Goal: Task Accomplishment & Management: Use online tool/utility

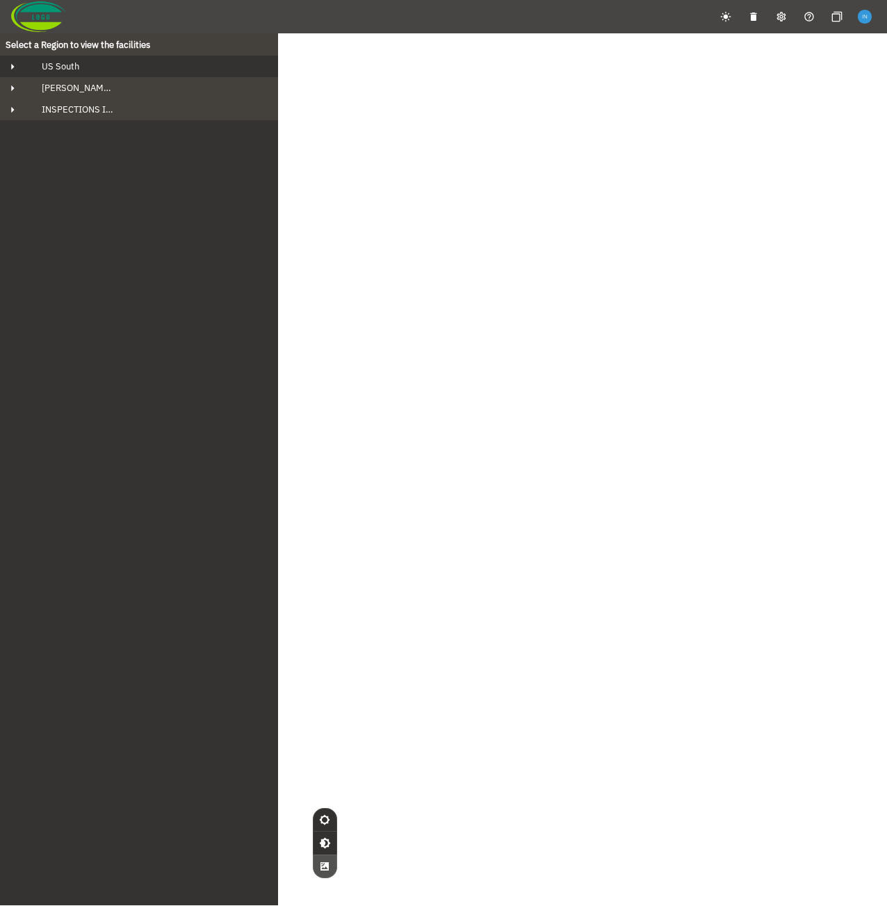
click at [74, 69] on span "US South" at bounding box center [55, 66] width 49 height 12
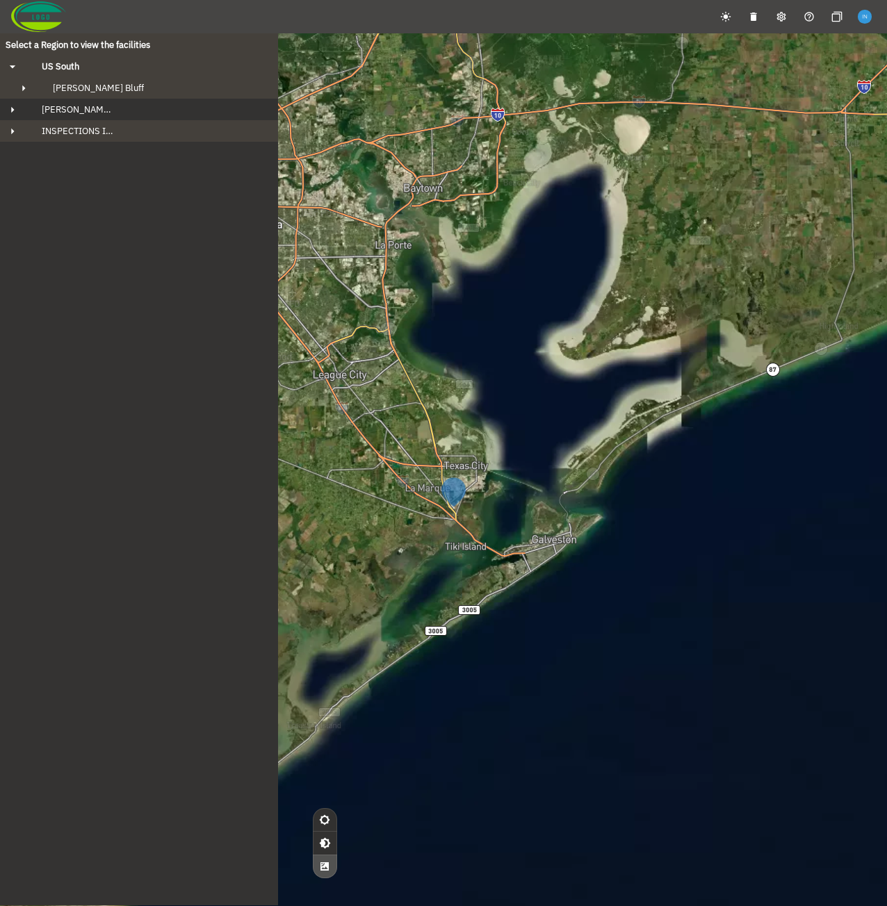
click at [124, 102] on button "[PERSON_NAME][GEOGRAPHIC_DATA]" at bounding box center [139, 110] width 278 height 22
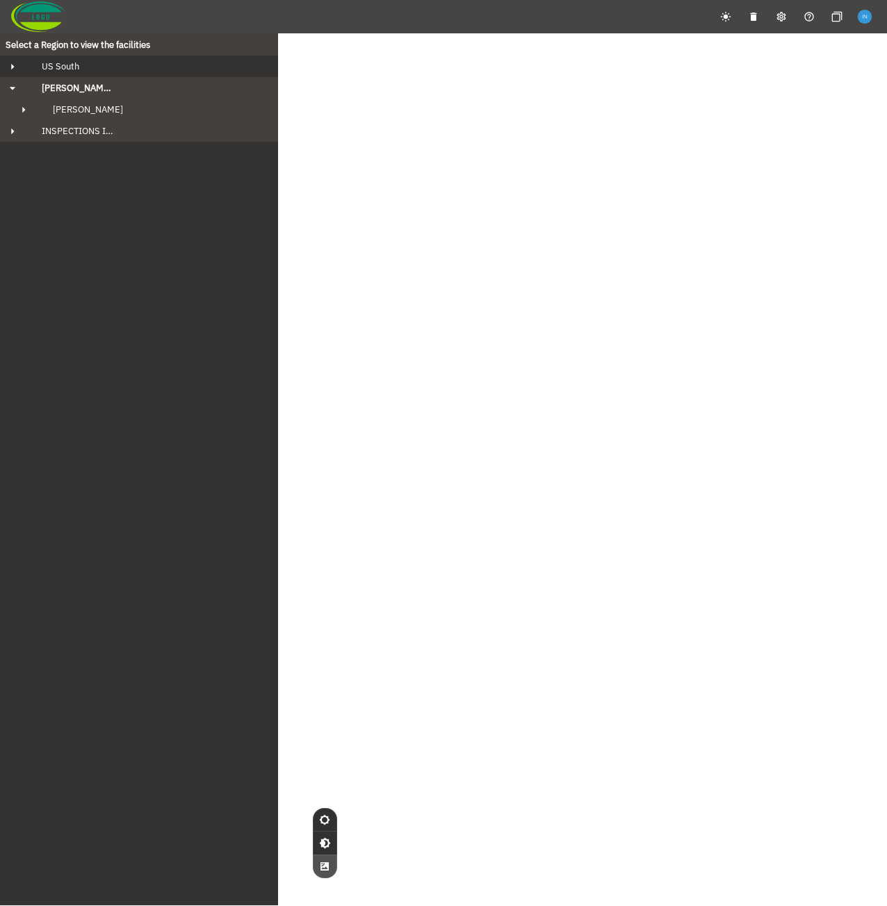
click at [126, 63] on div "US South" at bounding box center [152, 66] width 242 height 12
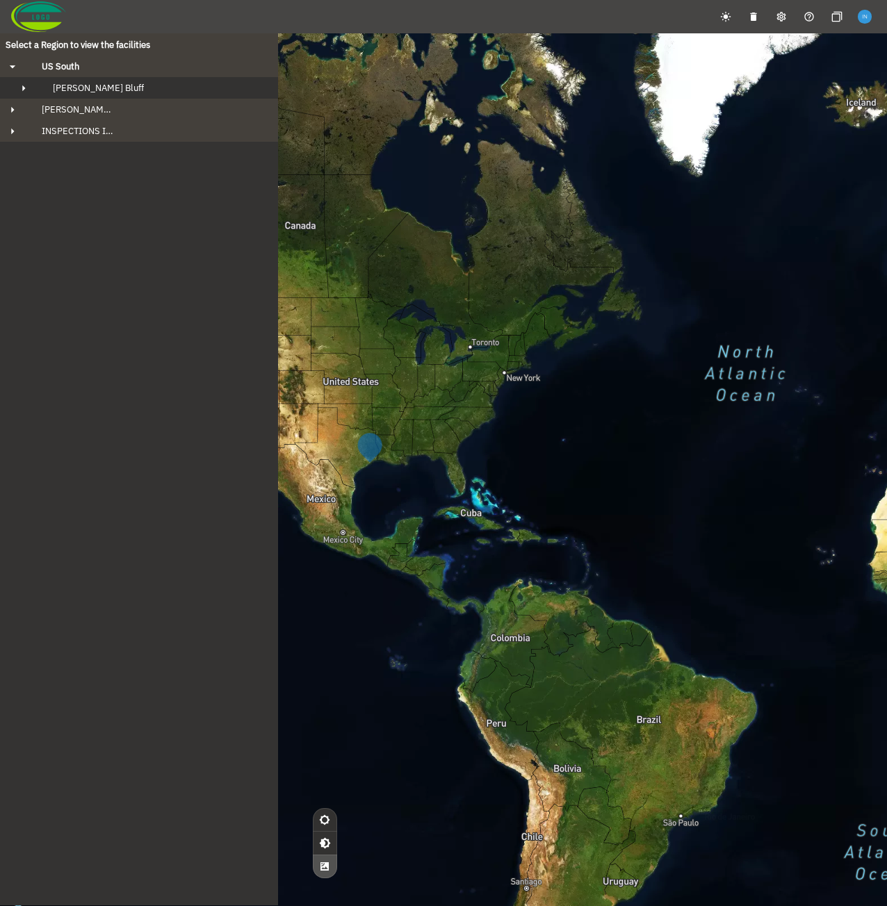
click at [121, 91] on div "[PERSON_NAME] Bluff" at bounding box center [152, 88] width 220 height 12
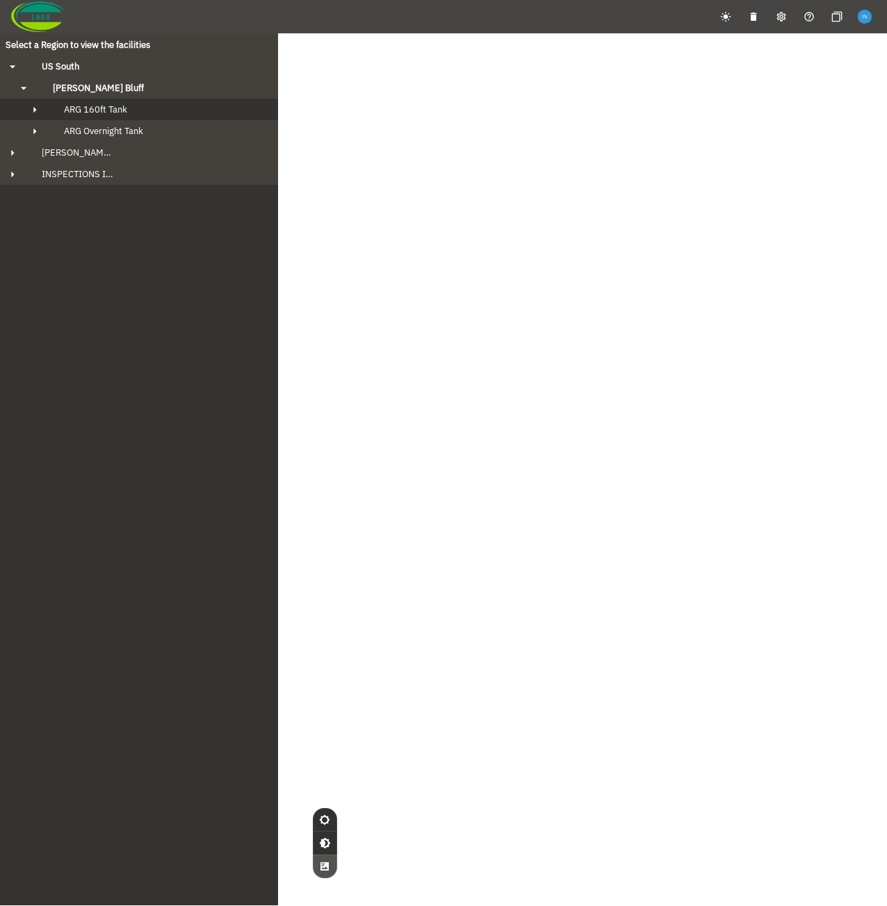
click at [122, 113] on span "ARG 160ft Tank" at bounding box center [95, 110] width 63 height 12
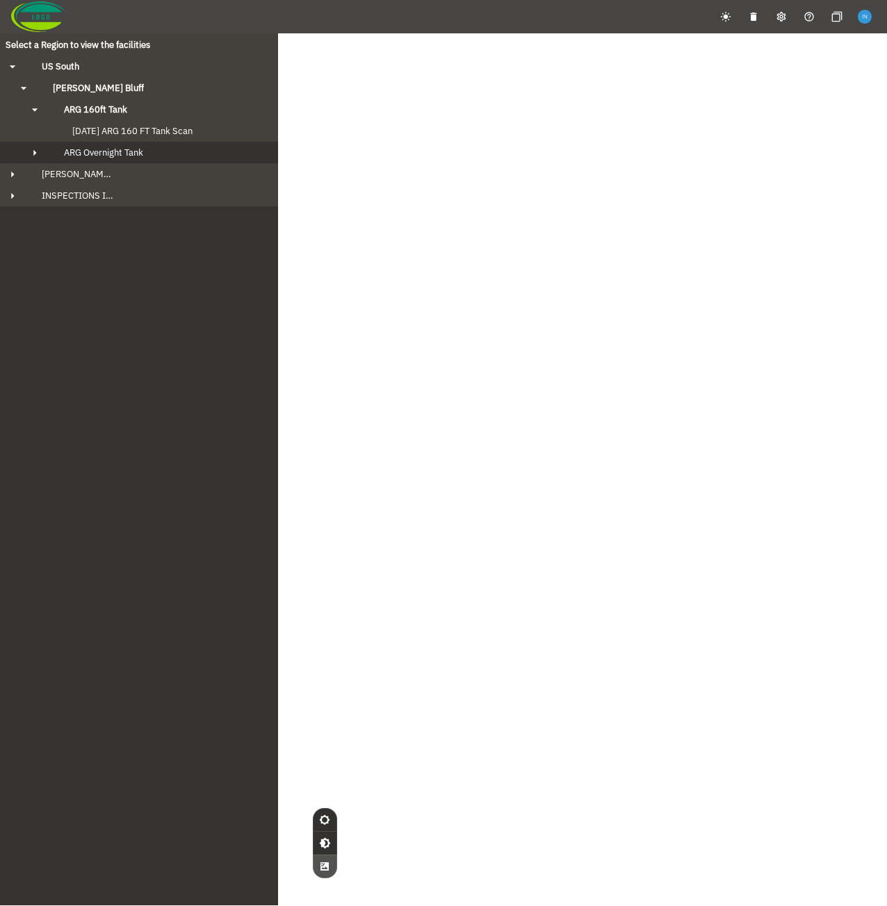
click at [131, 154] on span "ARG Overnight Tank" at bounding box center [103, 153] width 79 height 12
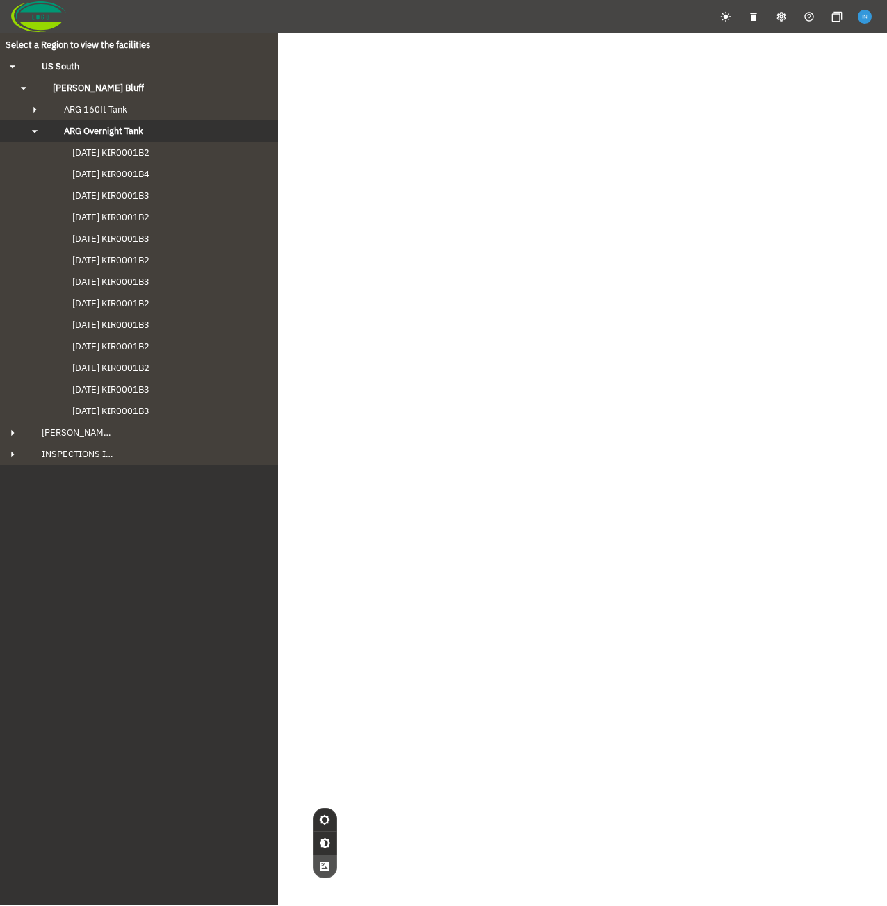
click at [131, 154] on span "[DATE] KIR0001B2" at bounding box center [96, 153] width 105 height 12
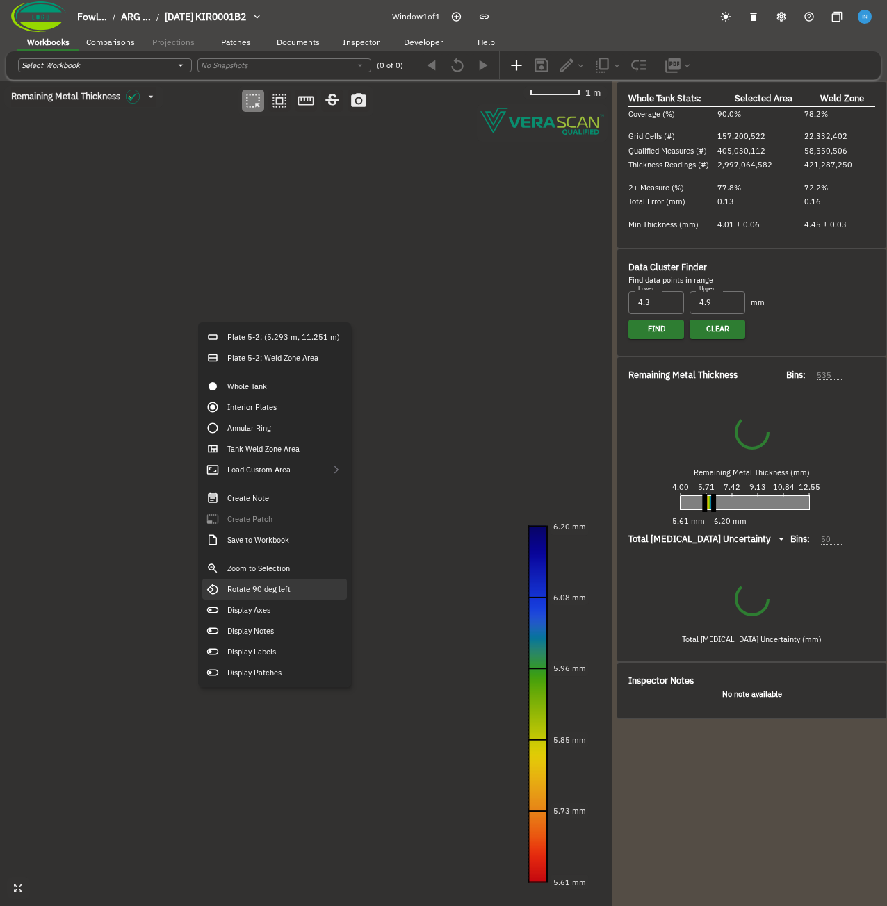
click at [297, 593] on div "Rotate 90 deg left" at bounding box center [274, 589] width 145 height 21
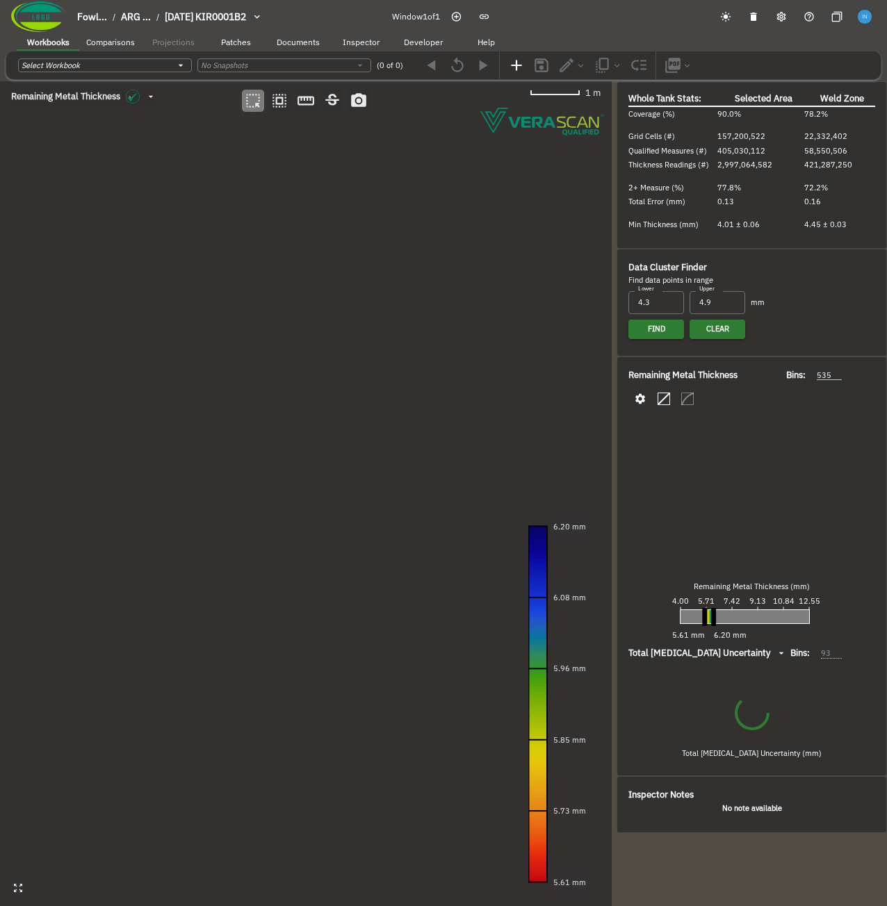
type input "93"
click at [308, 245] on canvas at bounding box center [305, 493] width 611 height 825
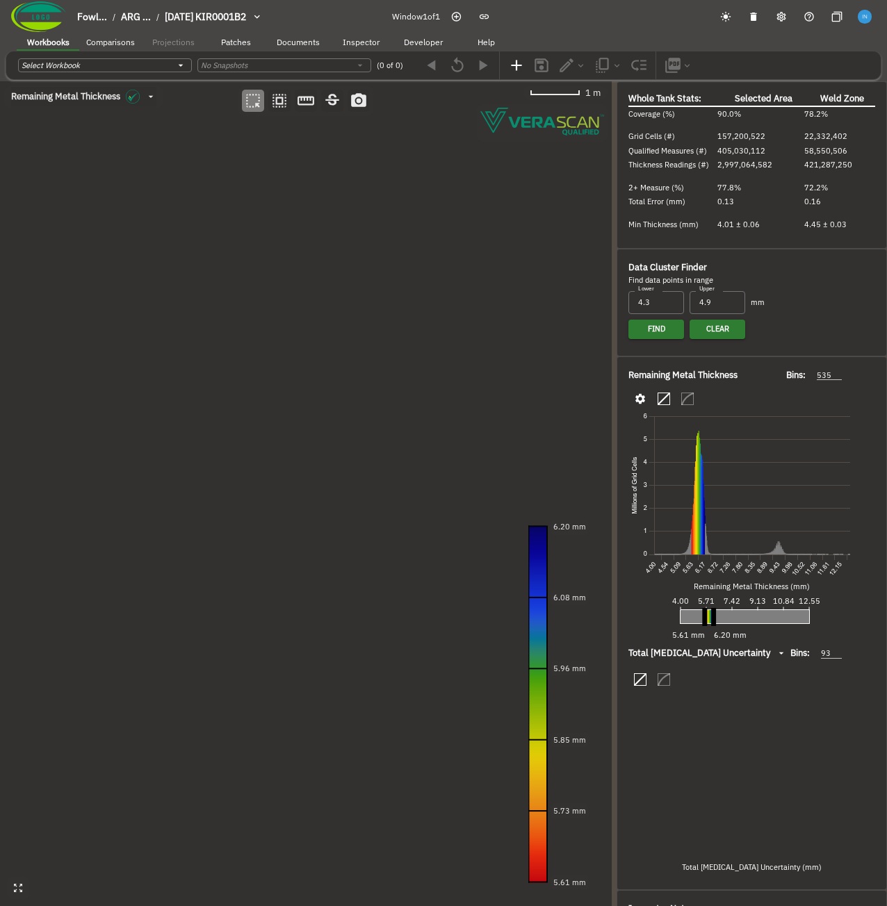
click at [352, 402] on canvas at bounding box center [305, 493] width 611 height 825
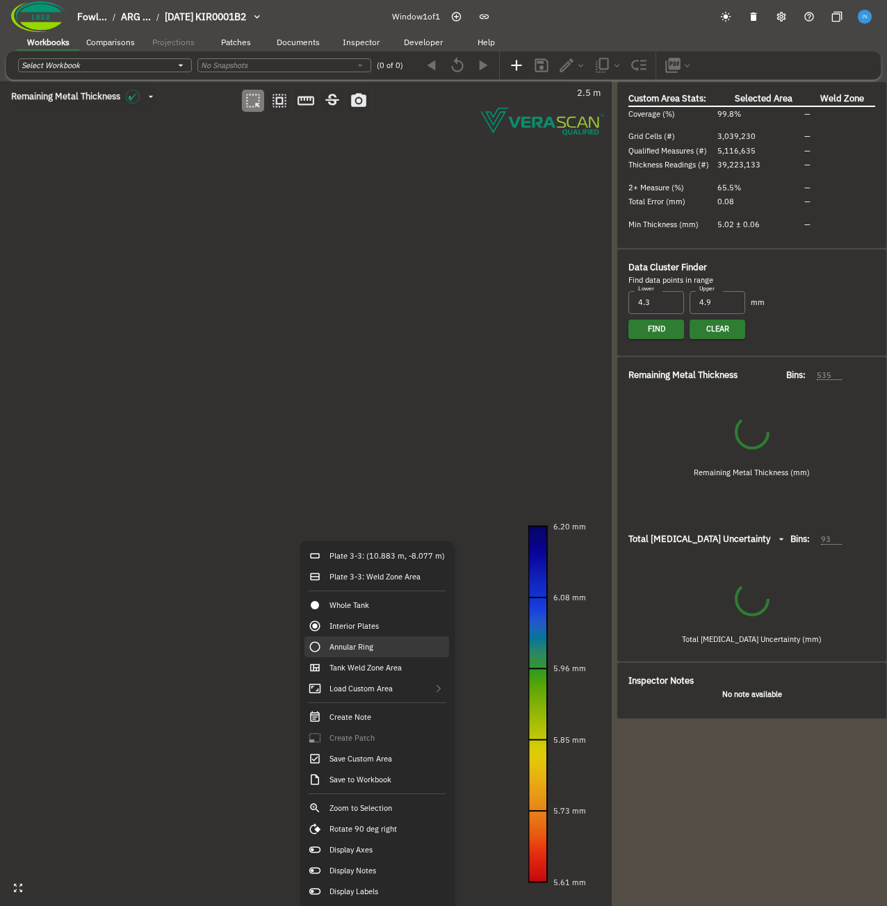
type input "102"
type input "50"
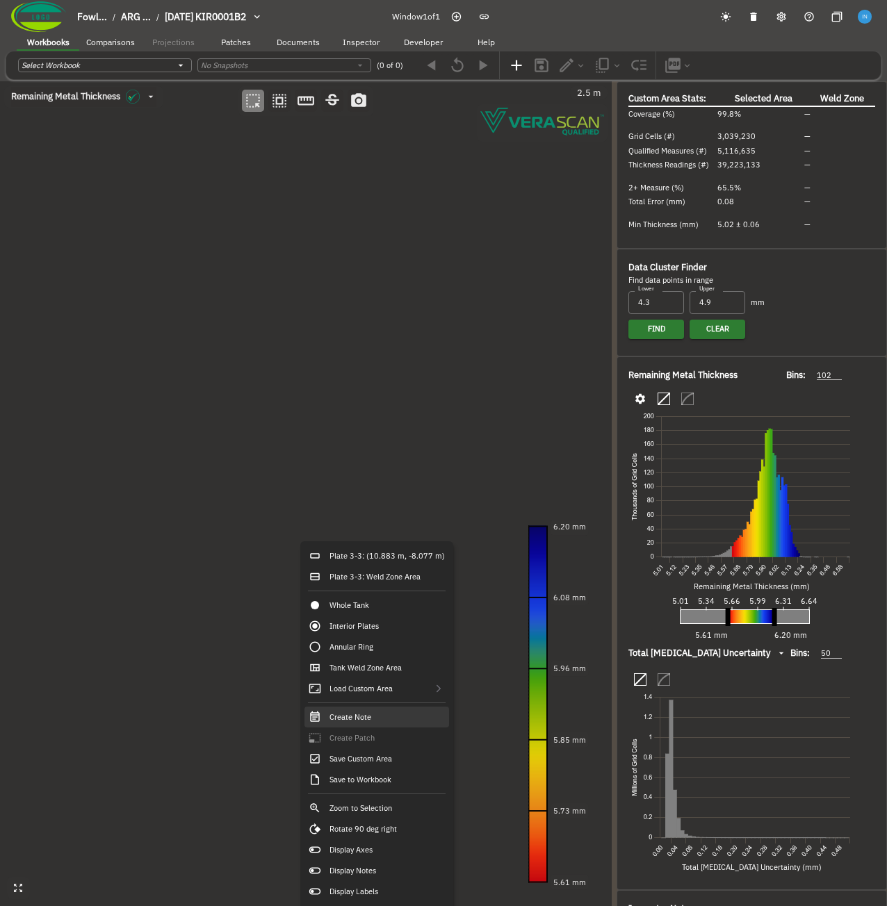
click at [390, 726] on div "Create Note" at bounding box center [376, 717] width 145 height 21
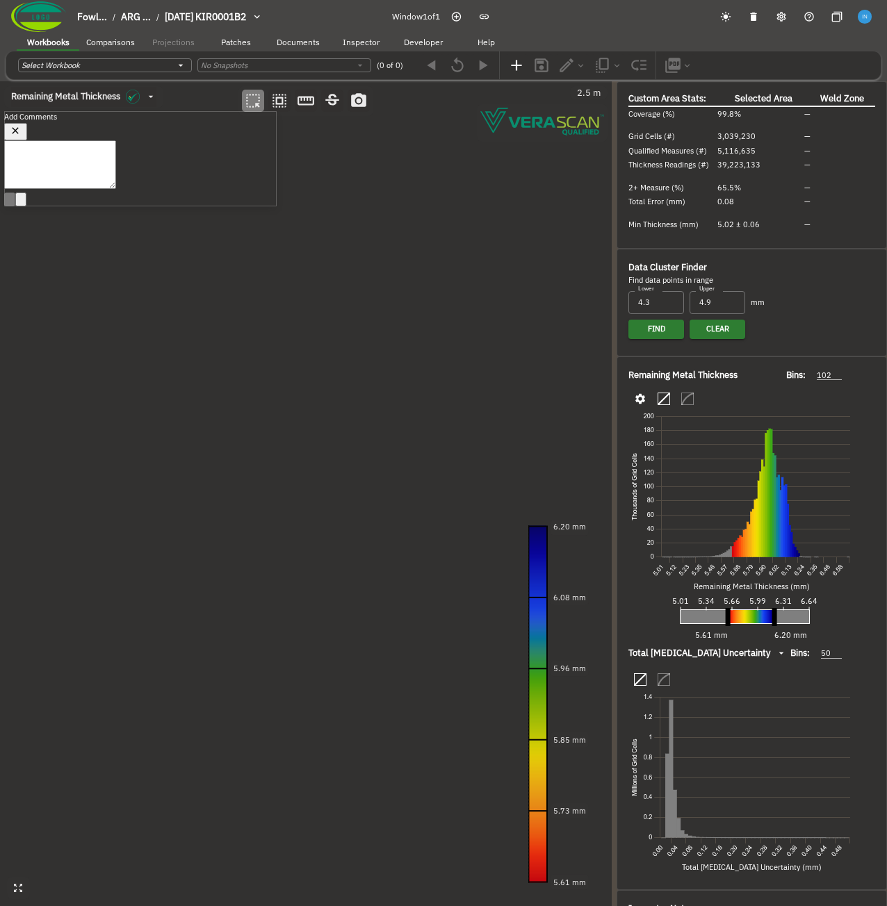
click at [27, 132] on button "button" at bounding box center [15, 132] width 23 height 18
drag, startPoint x: 183, startPoint y: 527, endPoint x: 174, endPoint y: 457, distance: 70.0
click at [174, 457] on canvas at bounding box center [305, 493] width 611 height 825
drag, startPoint x: 283, startPoint y: 578, endPoint x: 262, endPoint y: 383, distance: 196.4
click at [262, 383] on canvas at bounding box center [305, 493] width 611 height 825
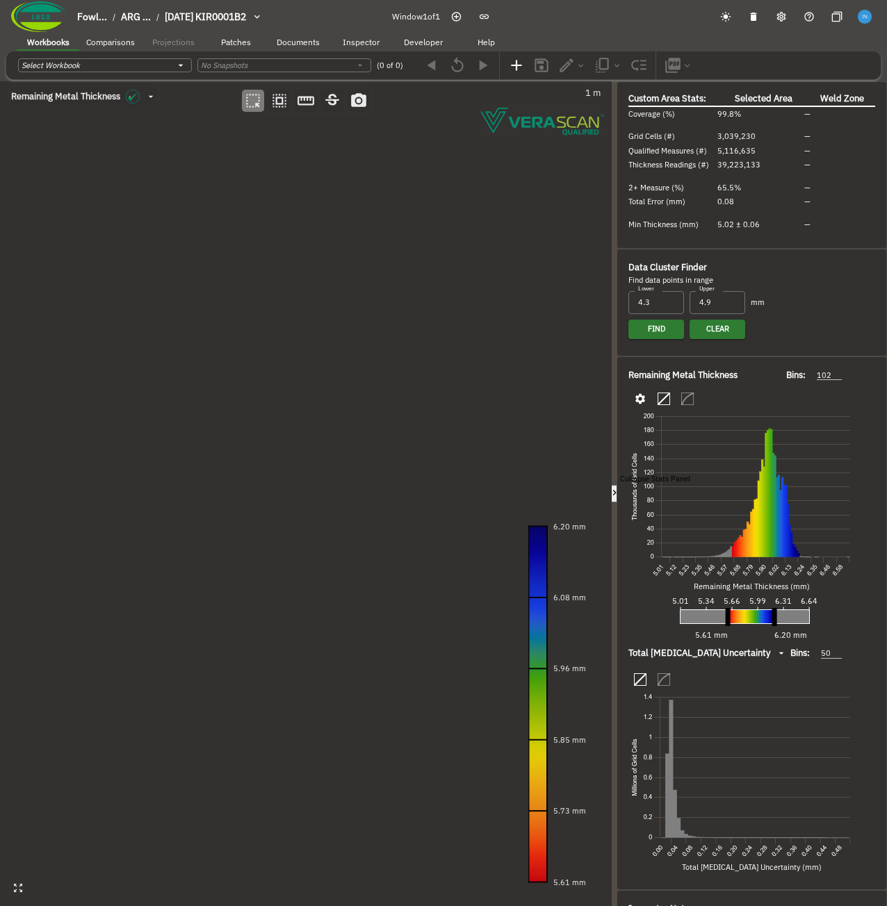
click at [609, 488] on icon "button" at bounding box center [615, 493] width 12 height 12
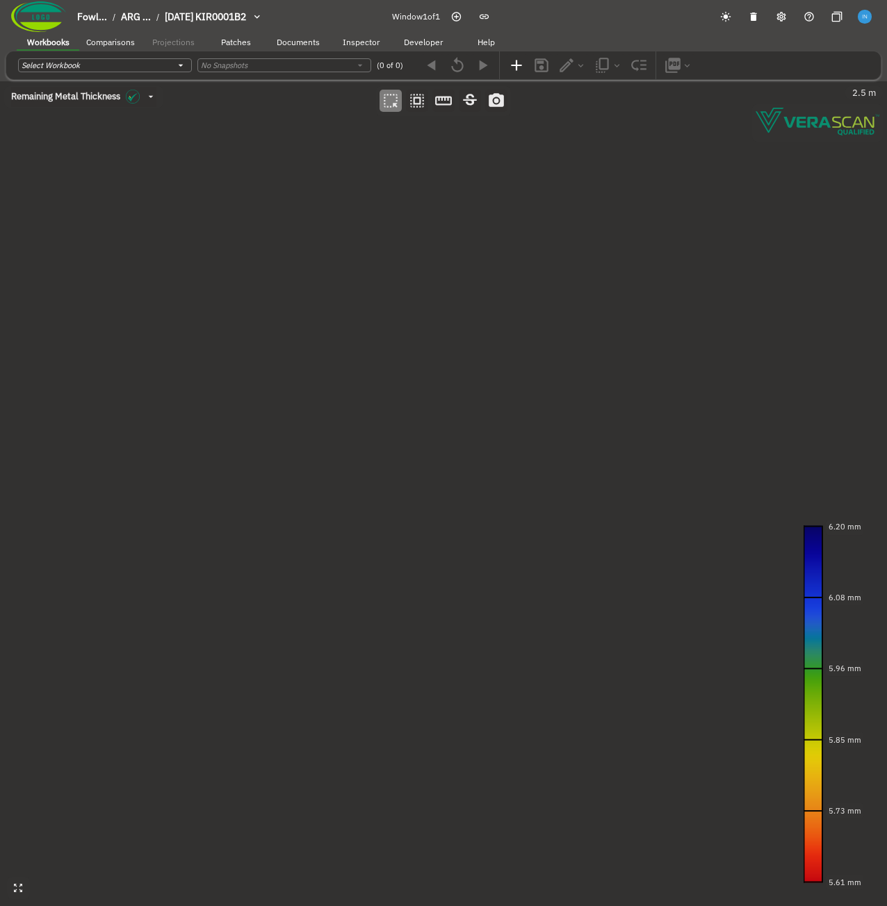
drag, startPoint x: 404, startPoint y: 419, endPoint x: 342, endPoint y: 410, distance: 62.5
click at [342, 410] on canvas at bounding box center [443, 493] width 887 height 825
drag, startPoint x: 338, startPoint y: 435, endPoint x: 325, endPoint y: 434, distance: 12.6
click at [325, 434] on canvas at bounding box center [443, 493] width 887 height 825
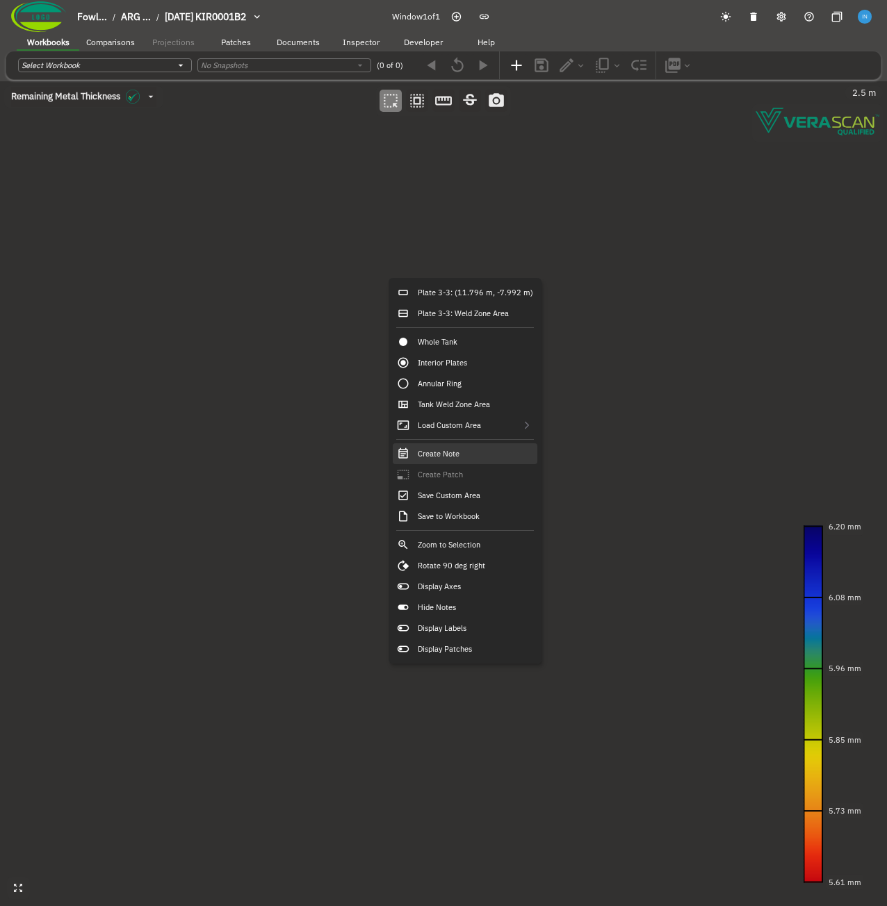
click at [468, 457] on div "Create Note" at bounding box center [465, 453] width 145 height 21
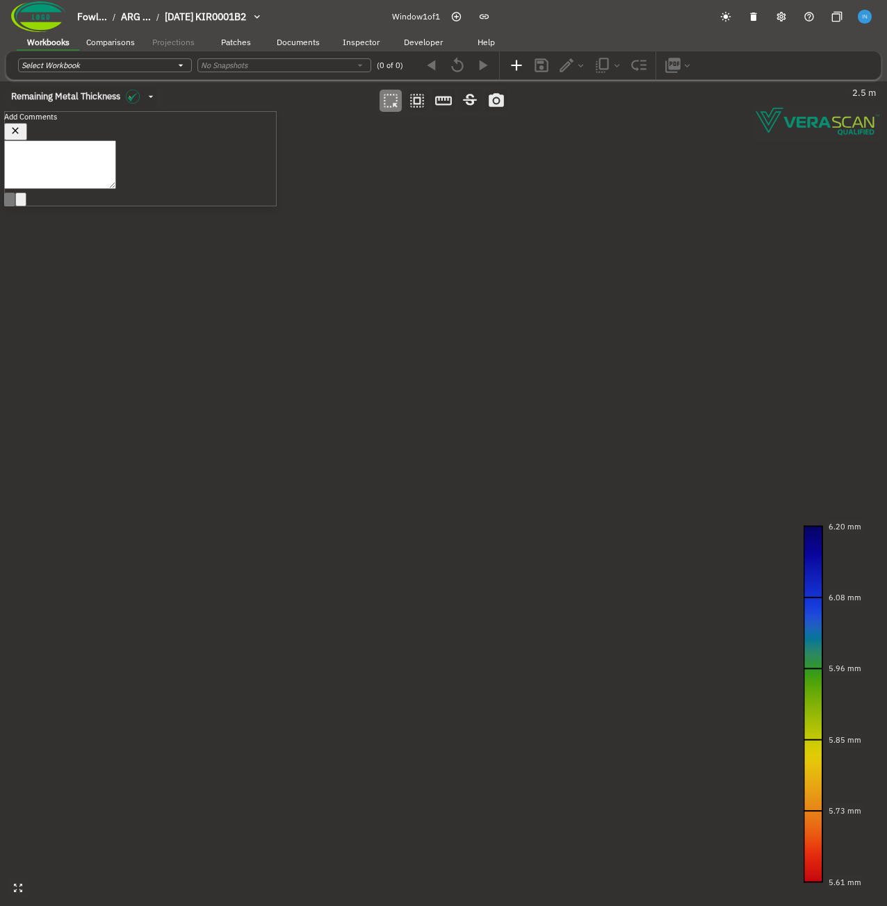
click at [22, 126] on icon "button" at bounding box center [16, 131] width 12 height 12
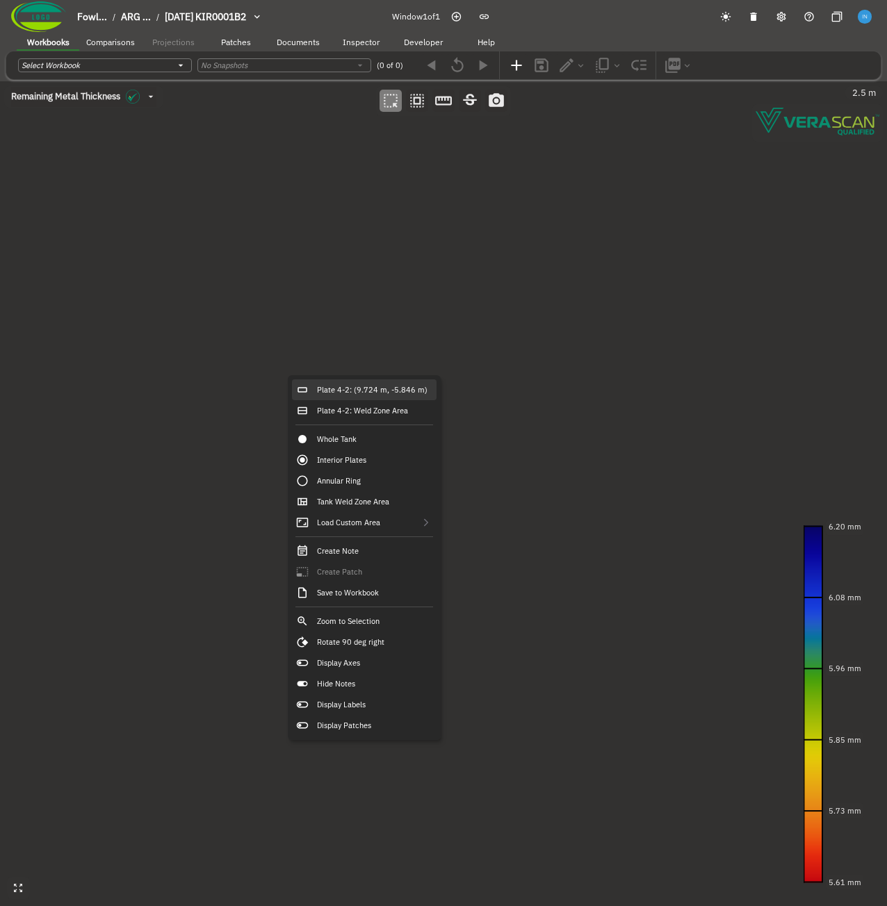
click at [341, 391] on div "Plate 4-2: (9.724 m, -5.846 m)" at bounding box center [364, 389] width 145 height 21
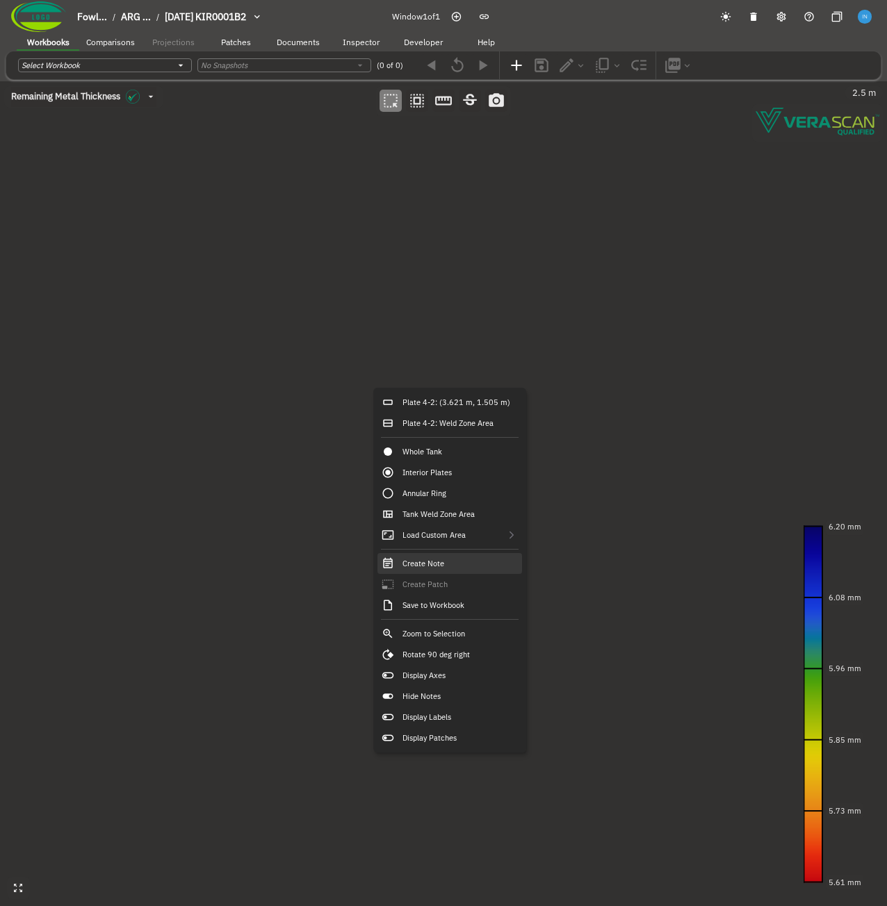
click at [475, 563] on div "Create Note" at bounding box center [449, 563] width 145 height 21
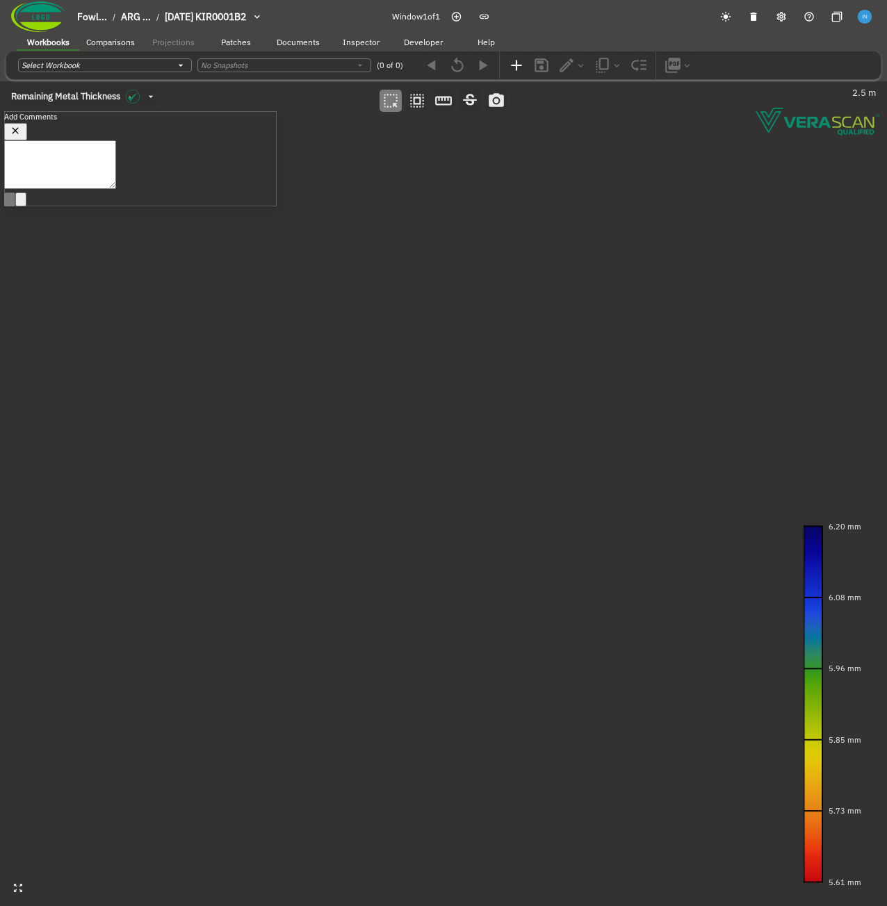
click at [27, 138] on button "button" at bounding box center [15, 132] width 23 height 18
drag, startPoint x: 486, startPoint y: 360, endPoint x: 426, endPoint y: 361, distance: 60.5
click at [426, 361] on canvas at bounding box center [443, 493] width 887 height 825
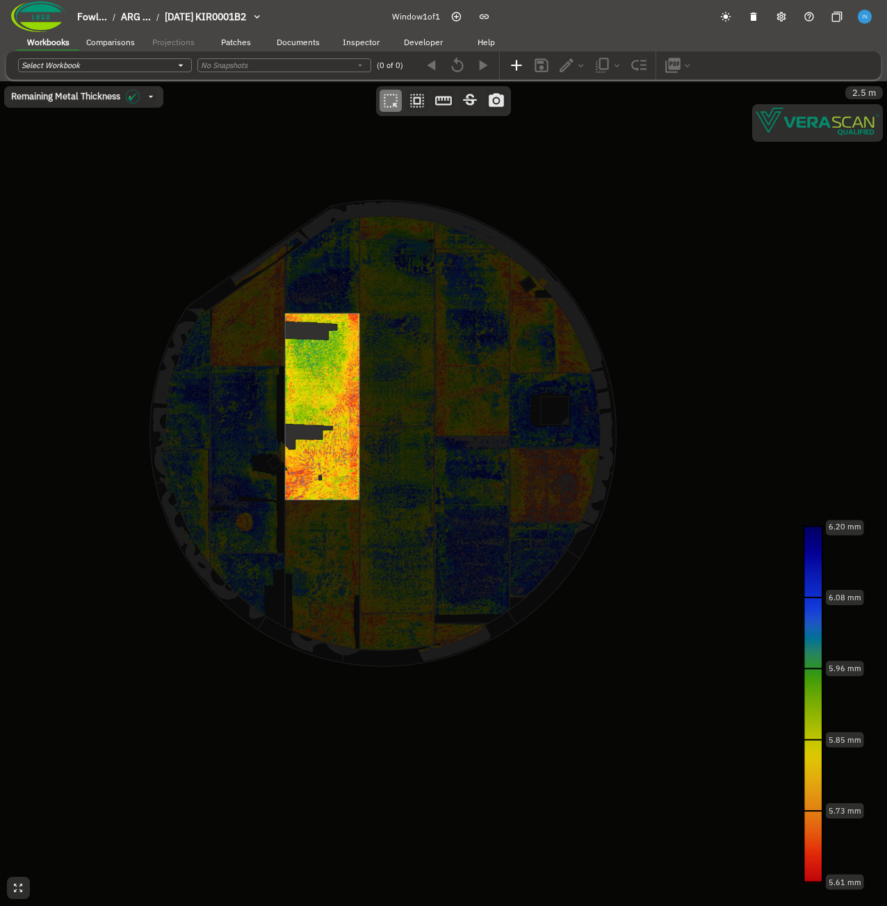
drag, startPoint x: 353, startPoint y: 363, endPoint x: 337, endPoint y: 363, distance: 16.0
click at [337, 363] on canvas at bounding box center [443, 493] width 887 height 825
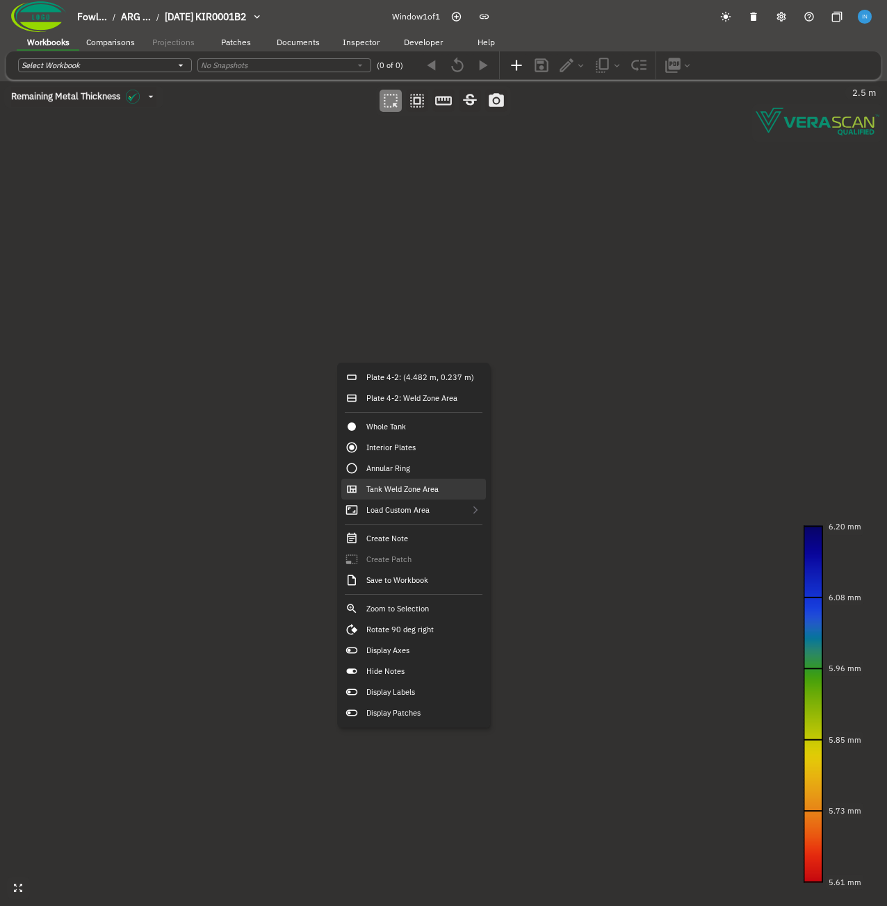
click at [426, 495] on div "Tank Weld Zone Area" at bounding box center [413, 489] width 145 height 21
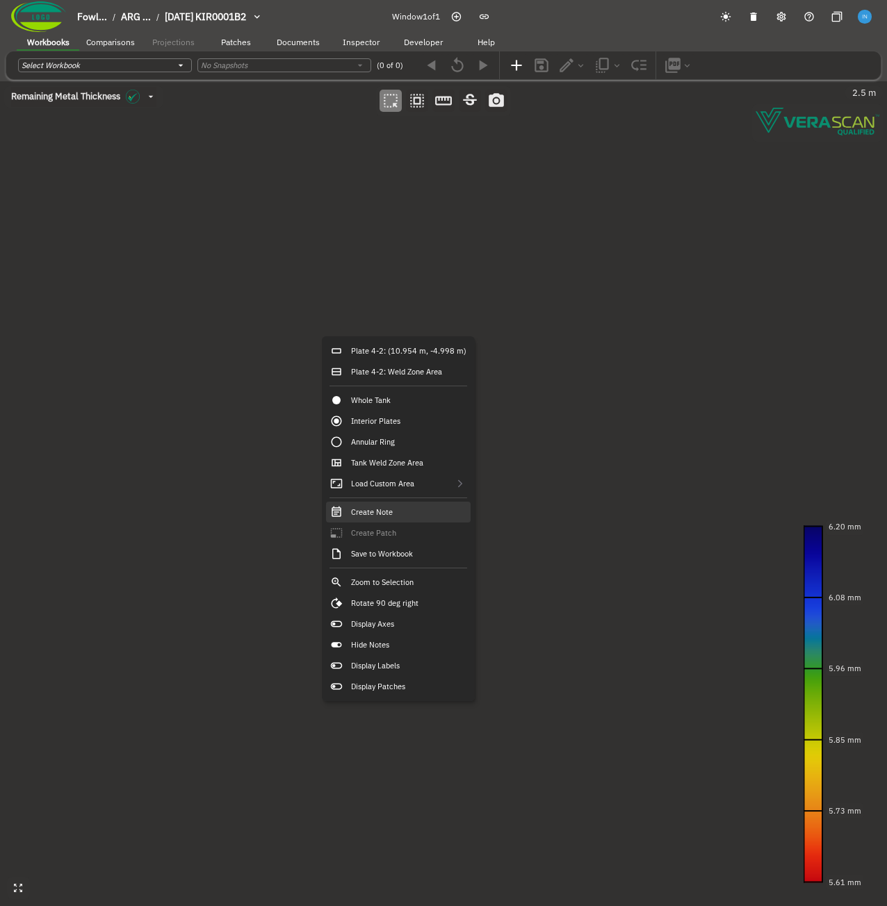
click at [405, 504] on div "Create Note" at bounding box center [398, 512] width 145 height 21
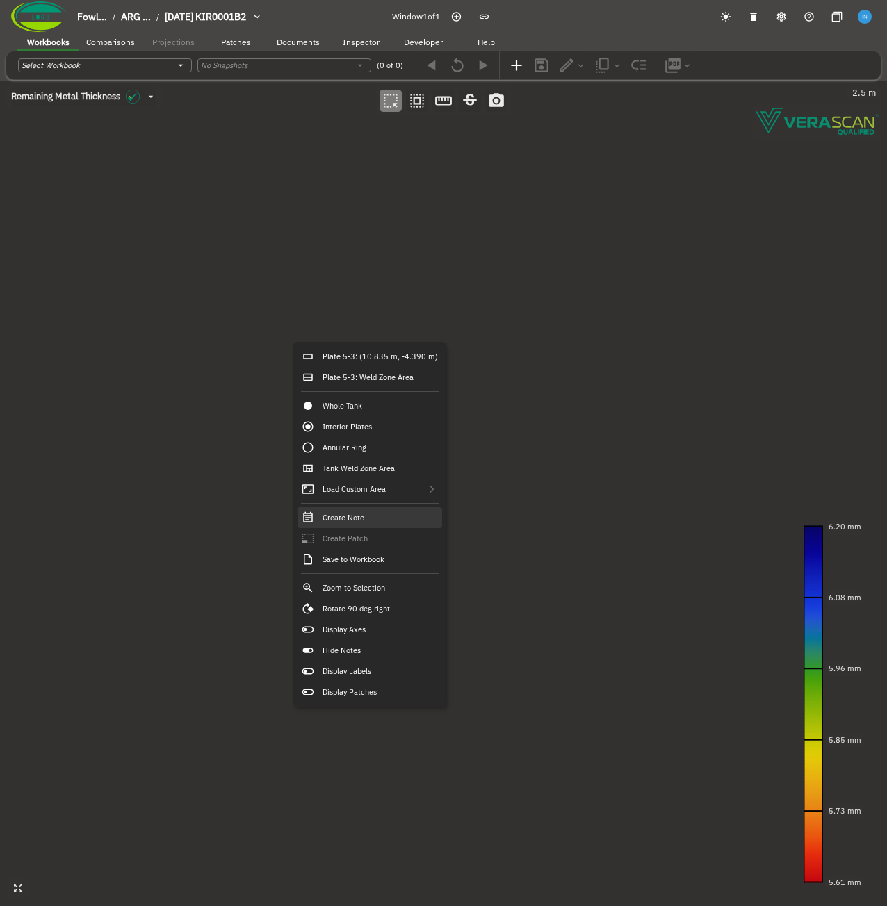
click at [362, 512] on div "Create Note" at bounding box center [369, 517] width 145 height 21
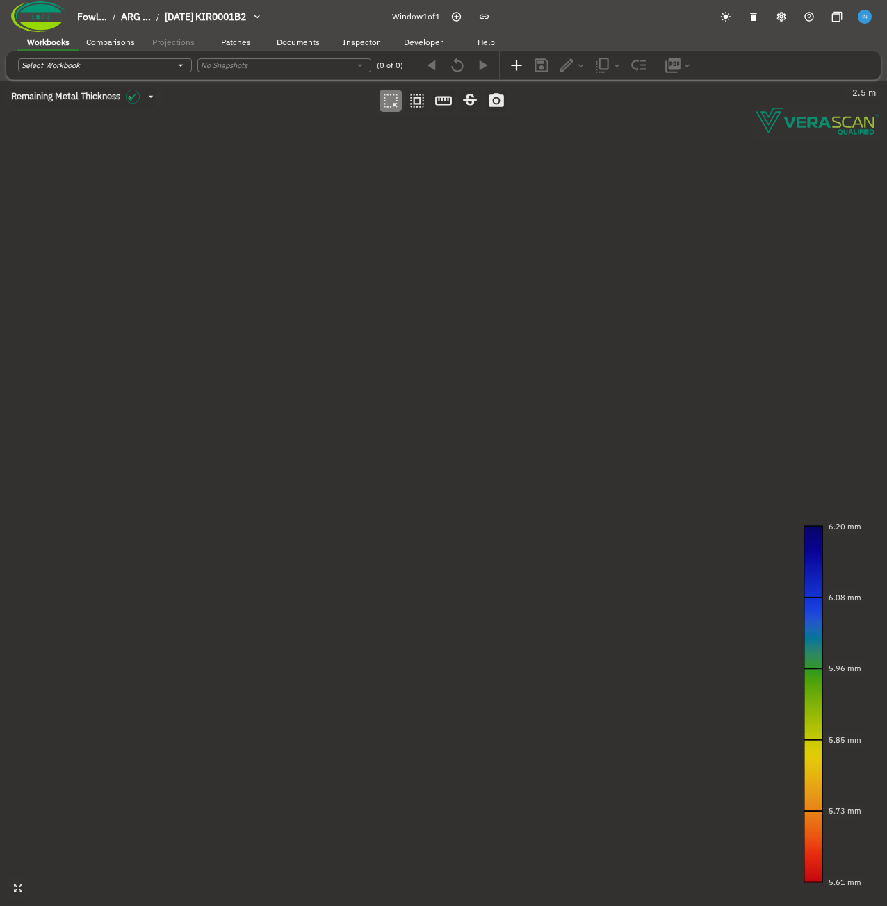
drag, startPoint x: 345, startPoint y: 445, endPoint x: 332, endPoint y: 436, distance: 15.4
click at [332, 436] on canvas at bounding box center [443, 493] width 887 height 825
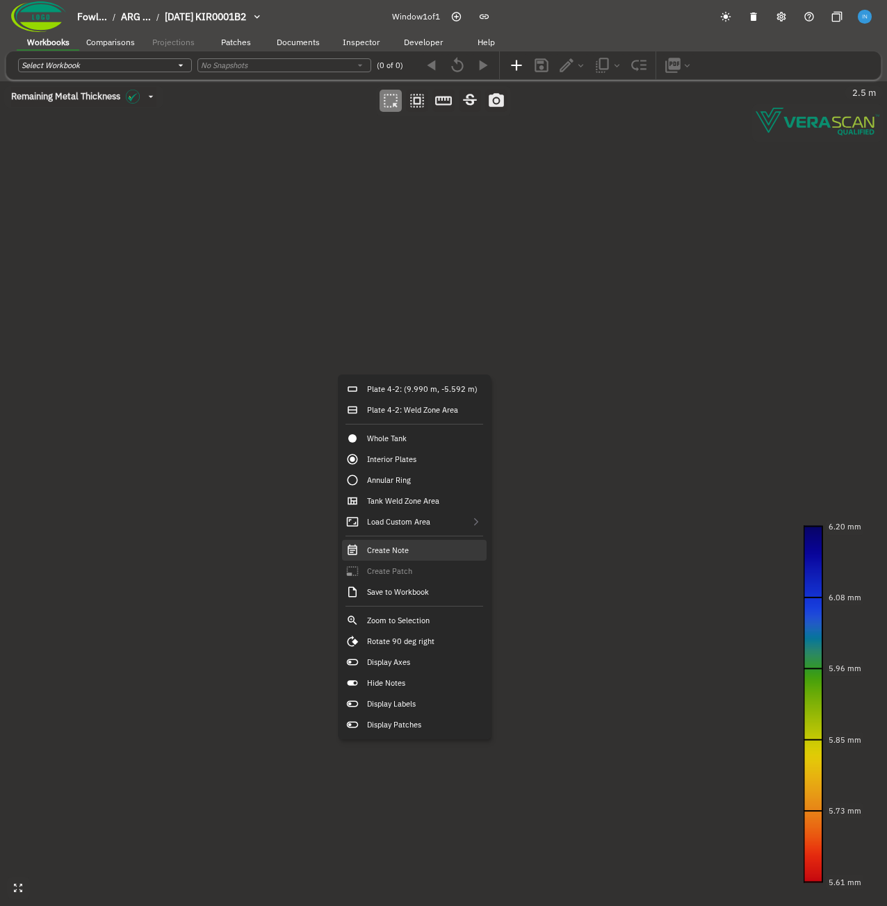
click at [419, 554] on div "Create Note" at bounding box center [414, 550] width 145 height 21
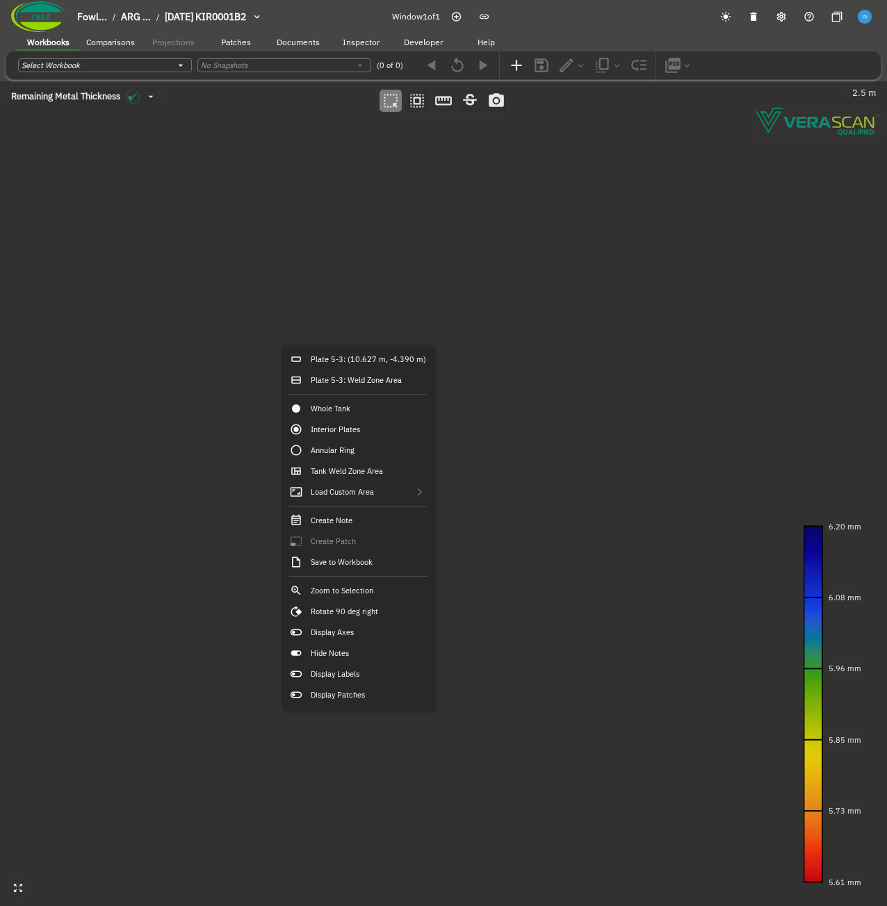
click at [224, 413] on canvas at bounding box center [443, 493] width 887 height 825
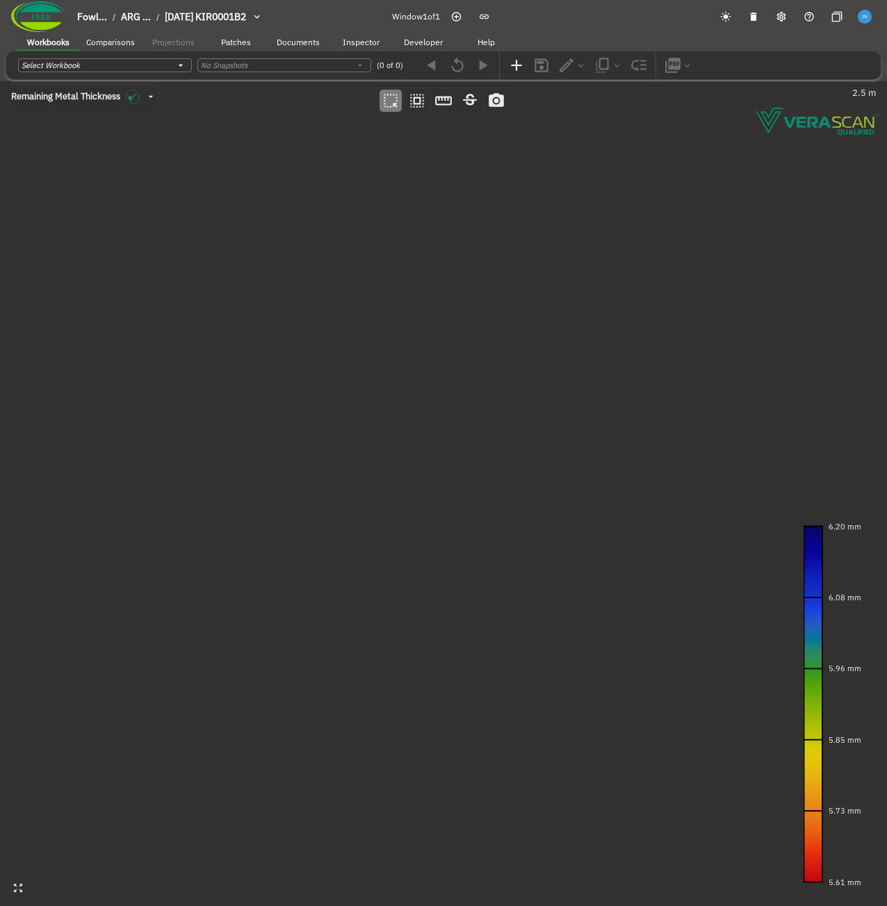
drag, startPoint x: 318, startPoint y: 313, endPoint x: 302, endPoint y: 302, distance: 19.9
click at [302, 302] on canvas at bounding box center [443, 493] width 887 height 825
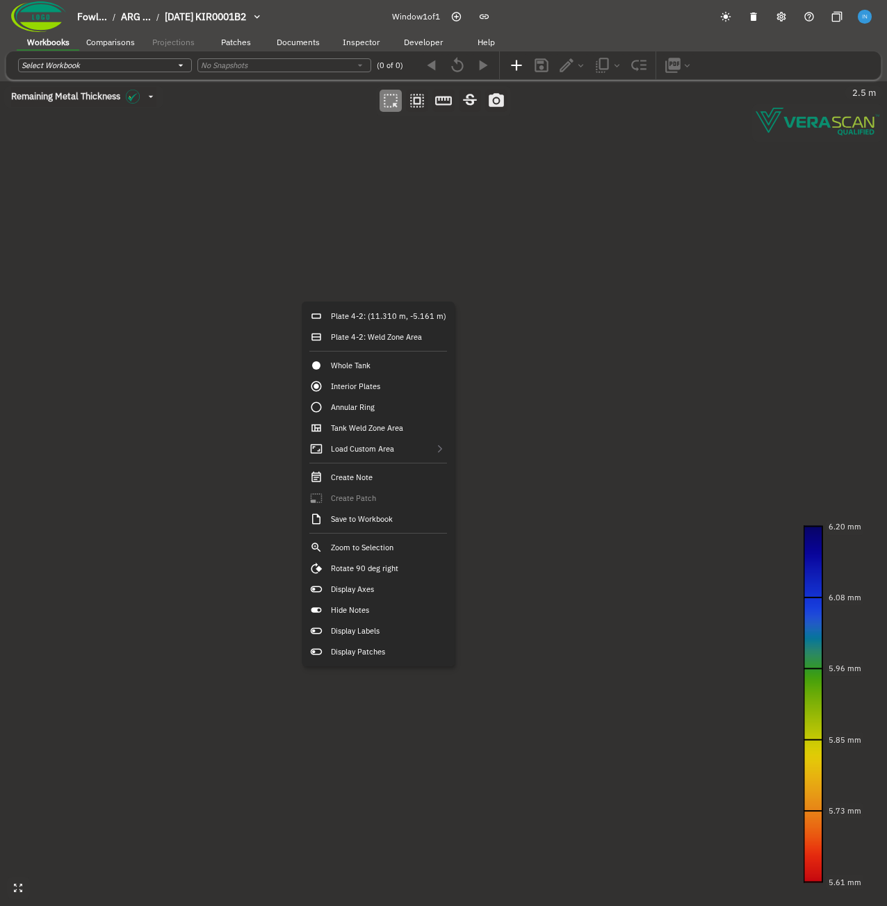
click at [280, 434] on canvas at bounding box center [443, 493] width 887 height 825
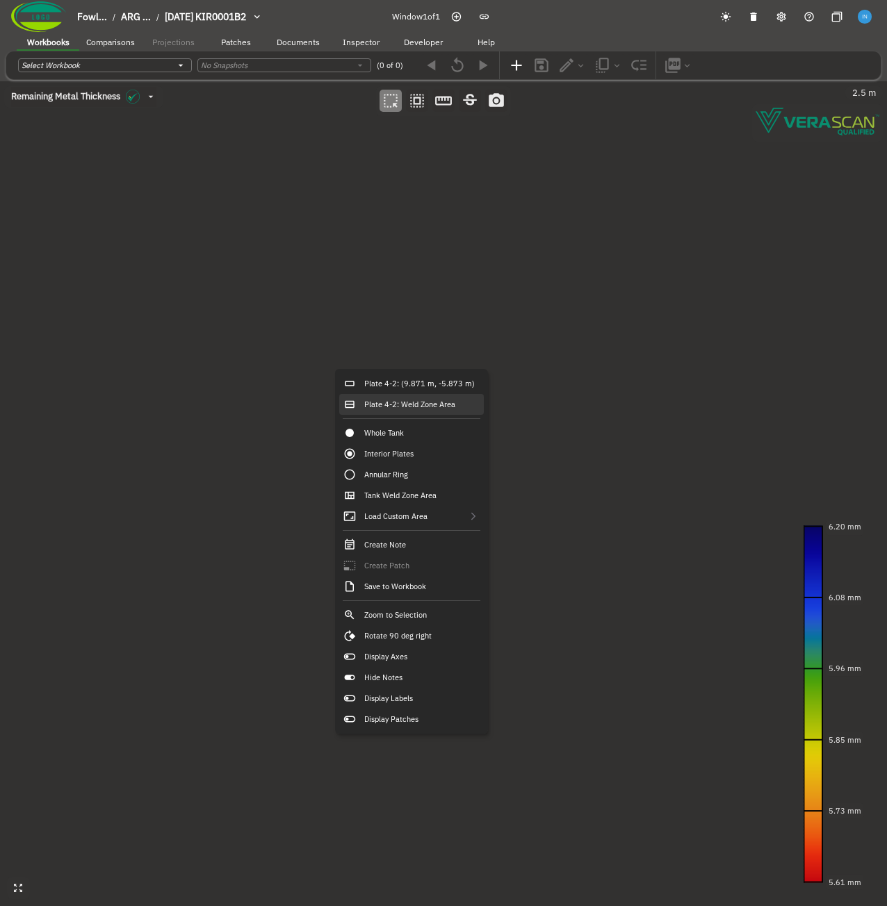
click at [448, 412] on div "Plate 4-2: Weld Zone Area" at bounding box center [411, 404] width 145 height 21
click at [304, 402] on canvas at bounding box center [443, 493] width 887 height 825
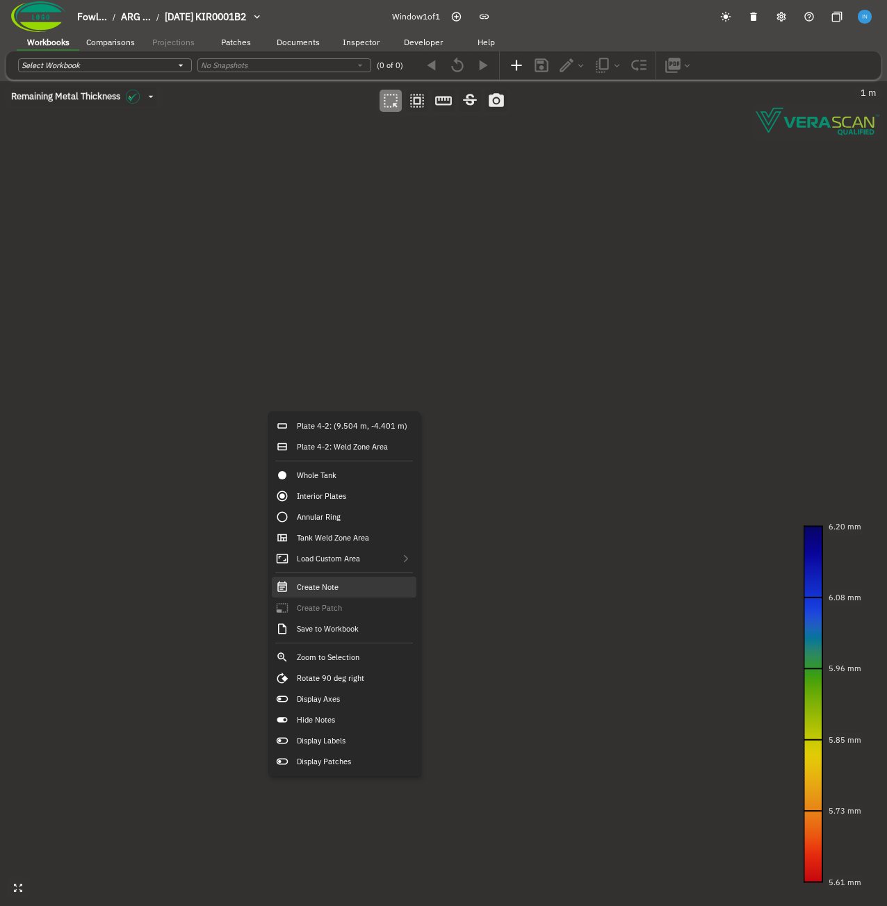
click at [370, 592] on div "Create Note" at bounding box center [344, 587] width 145 height 21
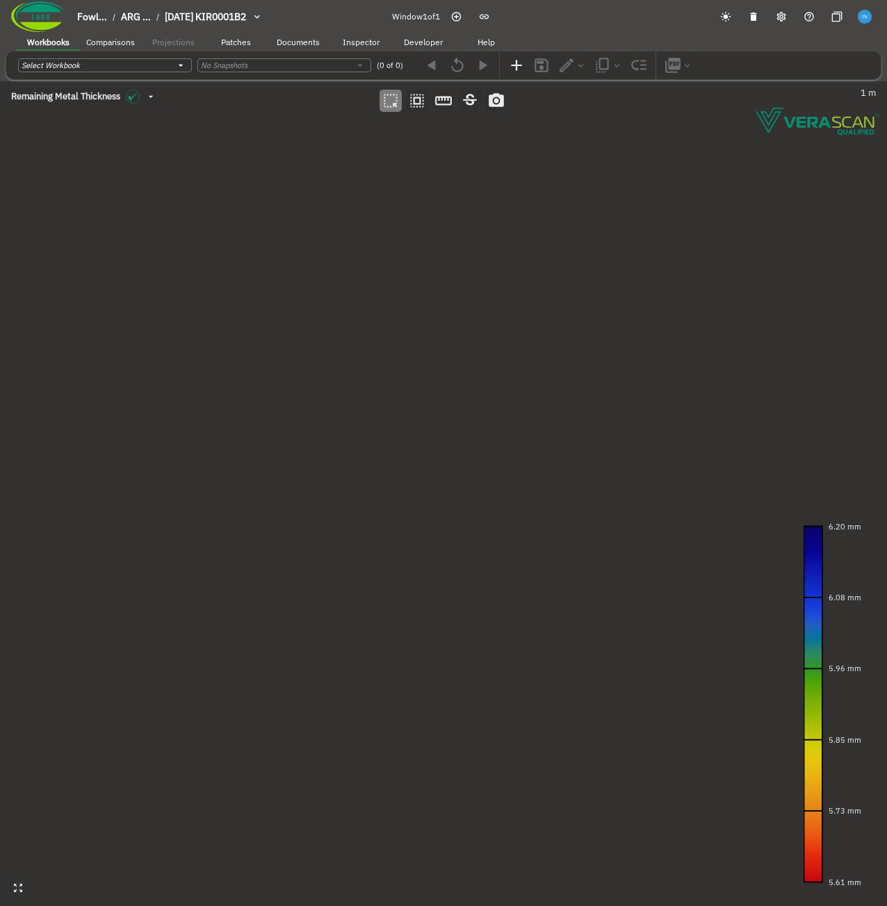
drag, startPoint x: 325, startPoint y: 374, endPoint x: 312, endPoint y: 363, distance: 17.3
click at [312, 363] on canvas at bounding box center [443, 493] width 887 height 825
drag, startPoint x: 312, startPoint y: 363, endPoint x: 322, endPoint y: 362, distance: 9.8
click at [322, 362] on canvas at bounding box center [443, 493] width 887 height 825
drag, startPoint x: 322, startPoint y: 362, endPoint x: 336, endPoint y: 362, distance: 13.9
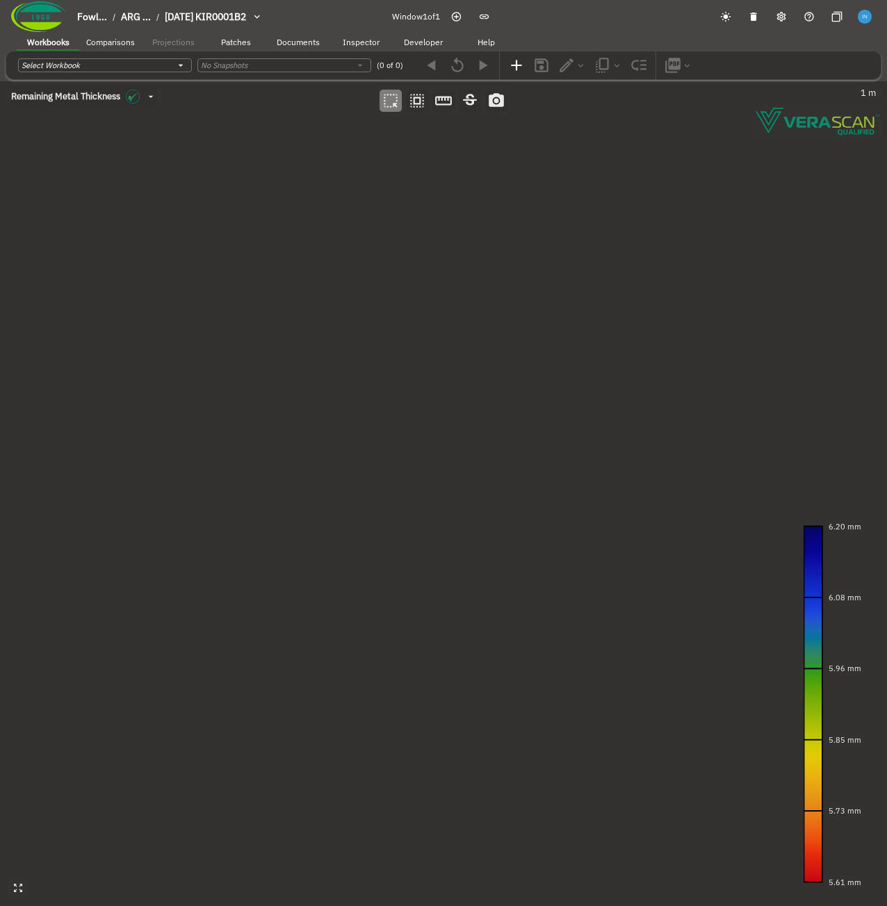
click at [336, 362] on canvas at bounding box center [443, 493] width 887 height 825
click at [334, 397] on canvas at bounding box center [443, 493] width 887 height 825
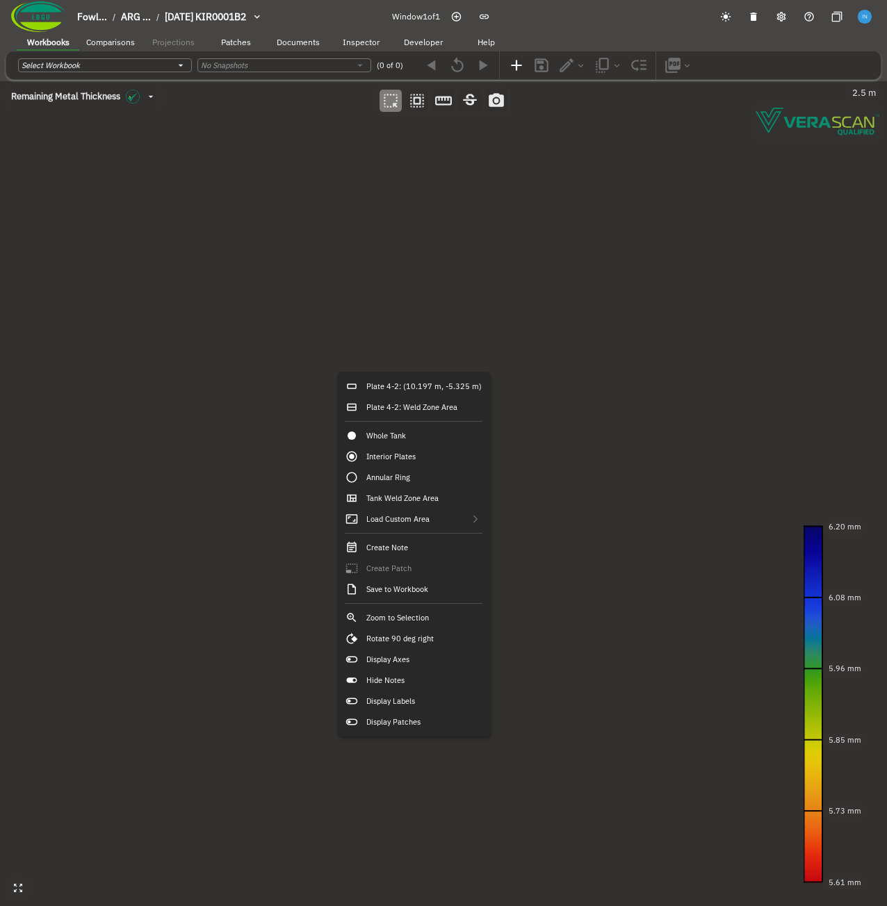
click at [223, 443] on canvas at bounding box center [443, 493] width 887 height 825
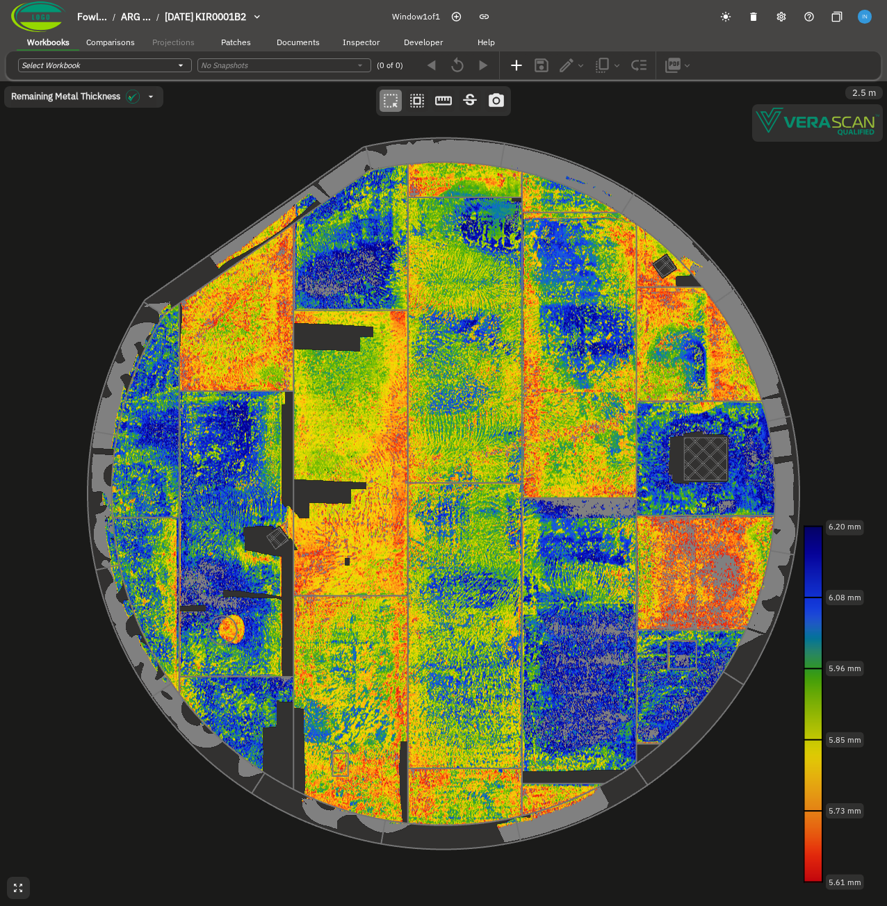
click at [442, 334] on canvas at bounding box center [443, 493] width 887 height 825
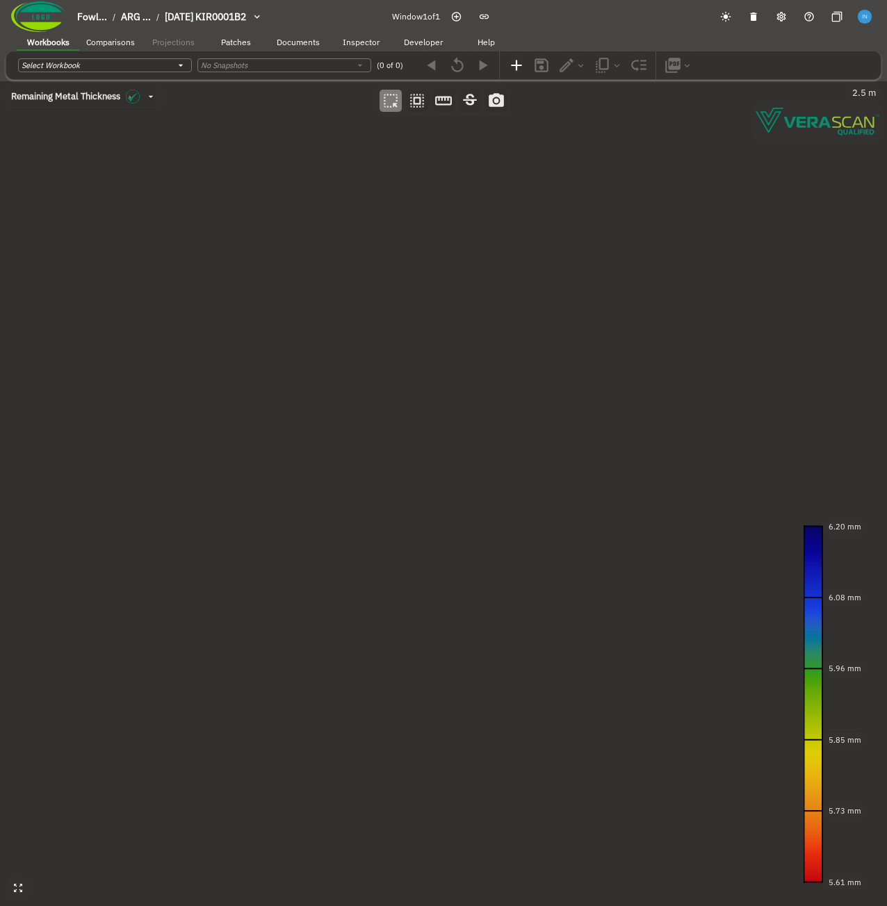
click at [437, 267] on canvas at bounding box center [443, 493] width 887 height 825
click at [472, 444] on canvas at bounding box center [443, 493] width 887 height 825
click at [223, 312] on canvas at bounding box center [443, 493] width 887 height 825
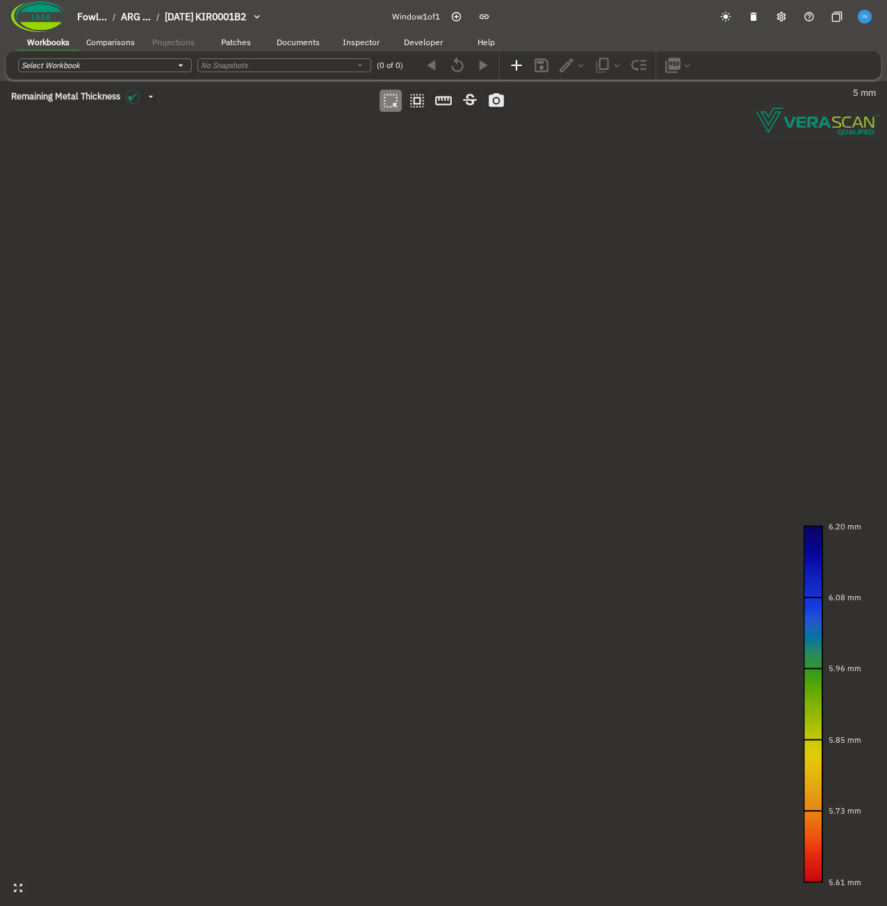
click at [223, 312] on canvas at bounding box center [443, 493] width 887 height 825
click at [265, 359] on canvas at bounding box center [443, 493] width 887 height 825
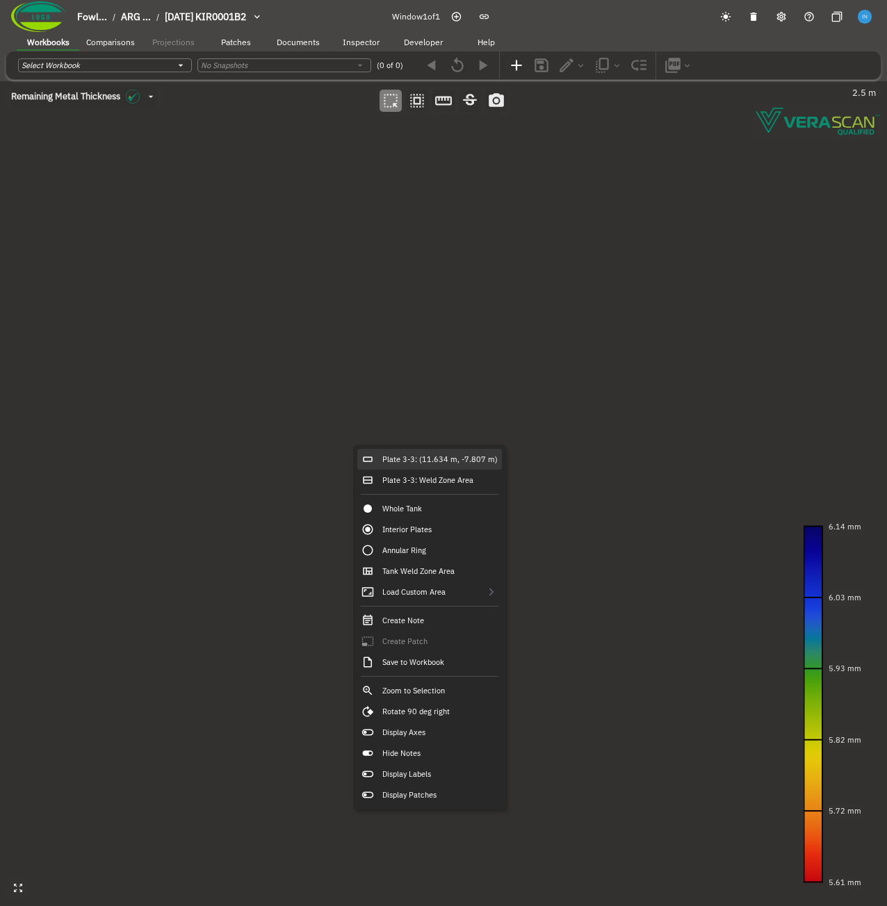
click at [422, 455] on div "Plate 3-3: (11.634 m, -7.807 m)" at bounding box center [429, 459] width 145 height 21
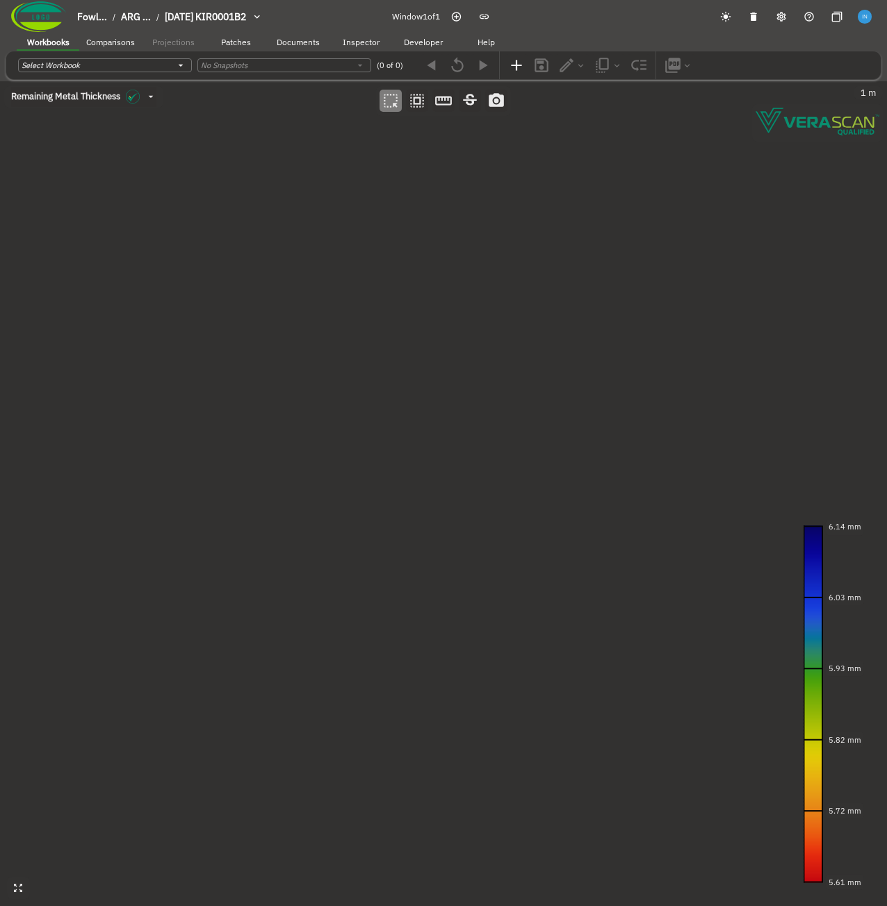
click at [372, 336] on canvas at bounding box center [443, 493] width 887 height 825
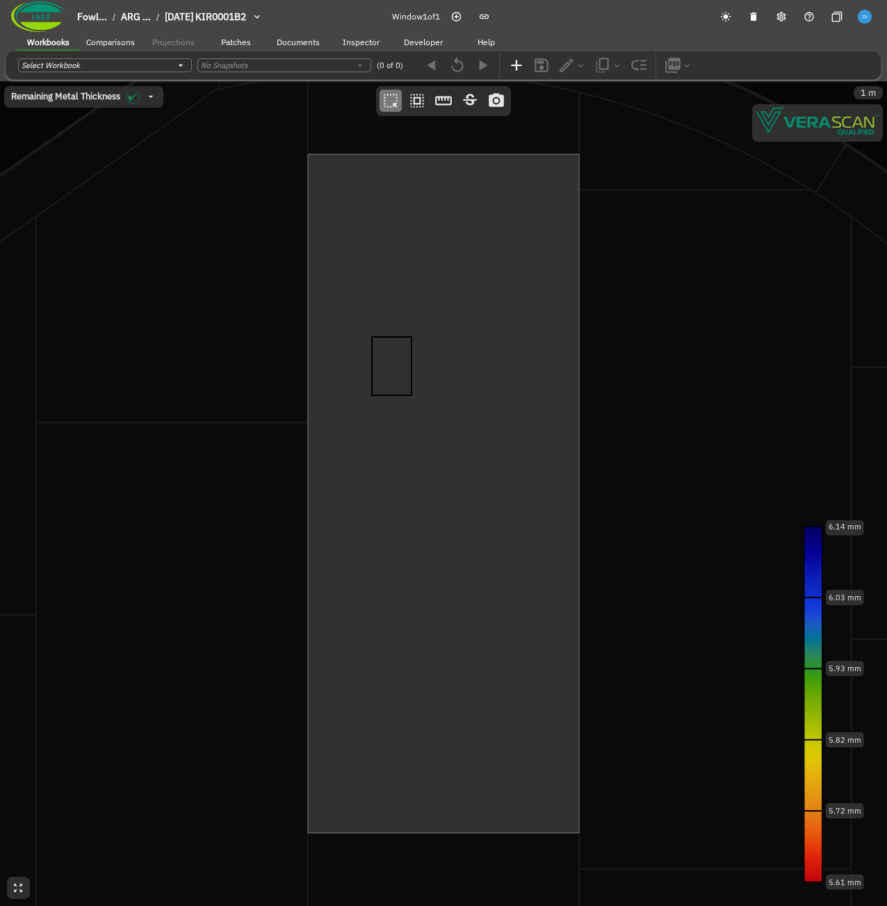
click at [438, 421] on canvas at bounding box center [443, 493] width 887 height 825
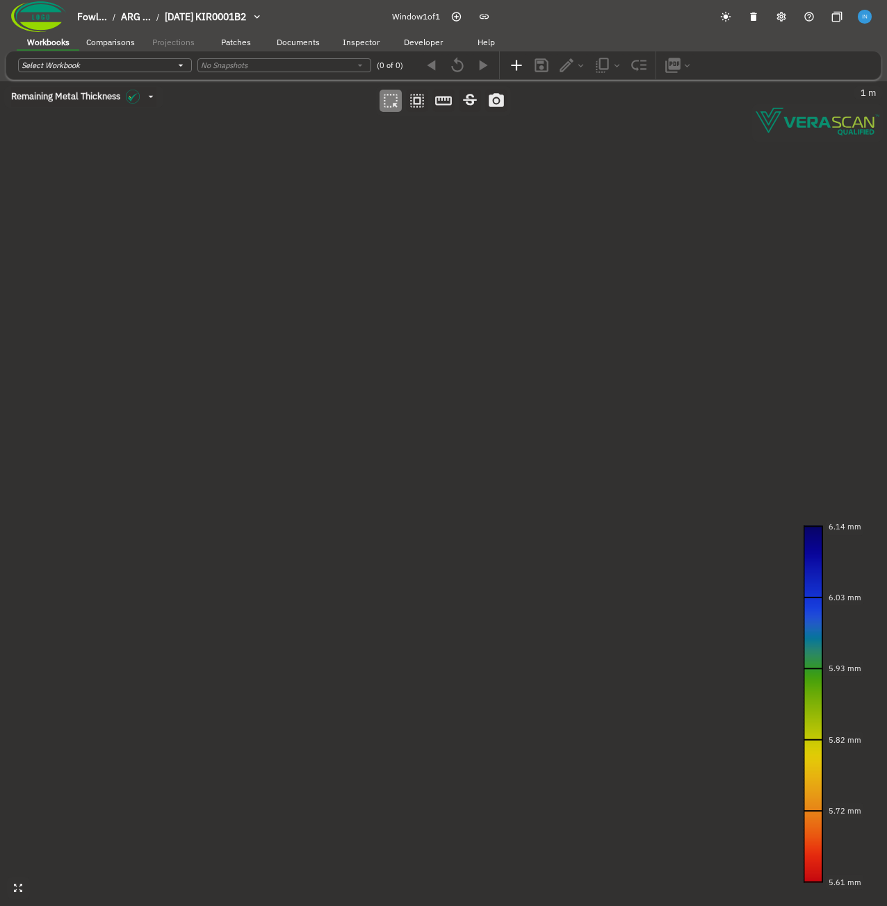
click at [350, 311] on canvas at bounding box center [443, 493] width 887 height 825
click at [456, 438] on canvas at bounding box center [443, 493] width 887 height 825
click at [393, 347] on canvas at bounding box center [443, 493] width 887 height 825
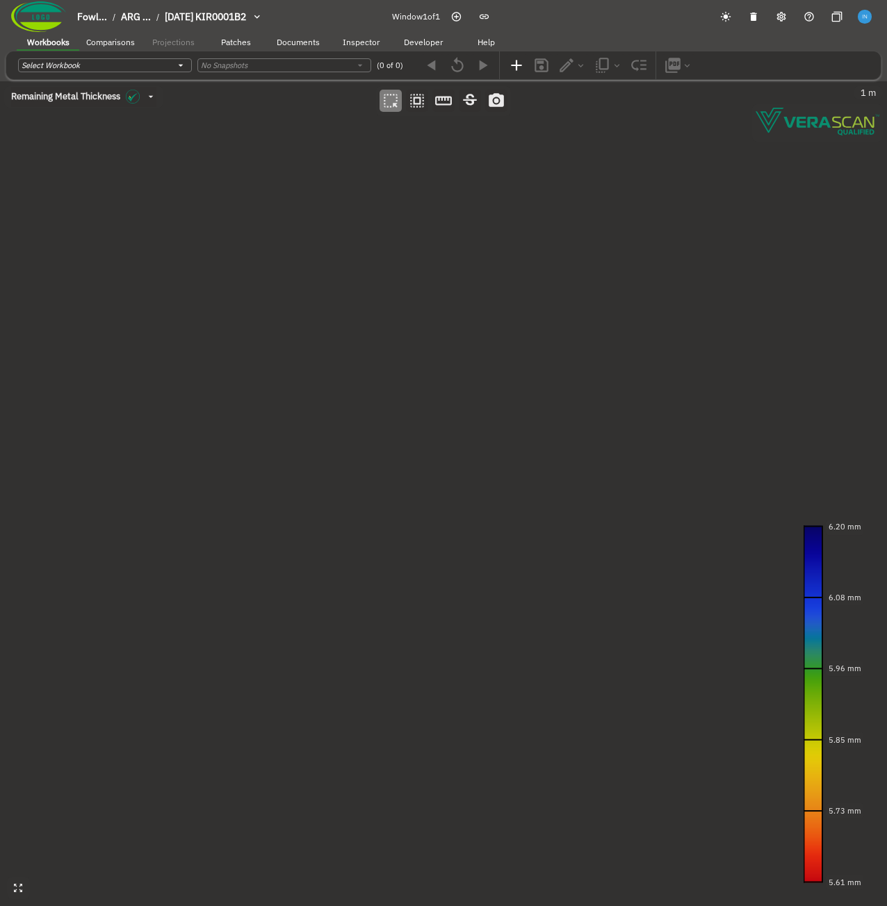
click at [393, 347] on canvas at bounding box center [443, 493] width 887 height 825
click at [468, 547] on canvas at bounding box center [443, 493] width 887 height 825
drag, startPoint x: 457, startPoint y: 700, endPoint x: 434, endPoint y: 656, distance: 49.4
click at [434, 656] on canvas at bounding box center [443, 493] width 887 height 825
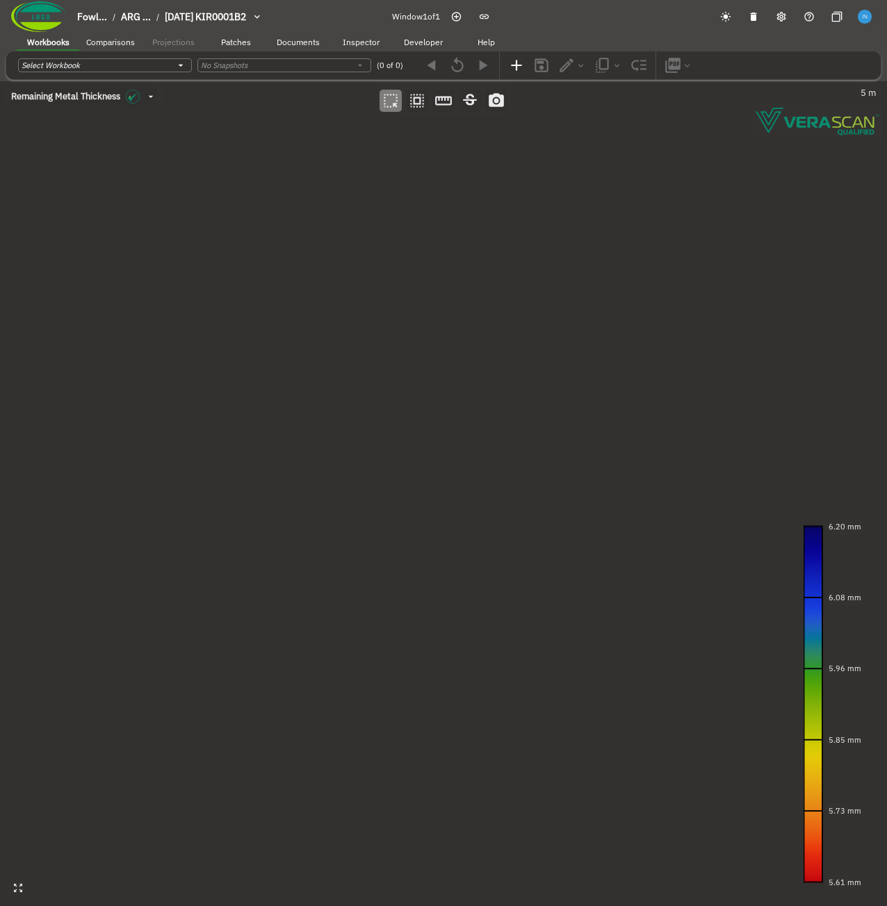
drag, startPoint x: 434, startPoint y: 656, endPoint x: 432, endPoint y: 648, distance: 7.9
click at [432, 648] on canvas at bounding box center [443, 493] width 887 height 825
click at [341, 624] on canvas at bounding box center [443, 493] width 887 height 825
drag, startPoint x: 412, startPoint y: 652, endPoint x: 319, endPoint y: 359, distance: 307.0
click at [319, 359] on canvas at bounding box center [443, 493] width 887 height 825
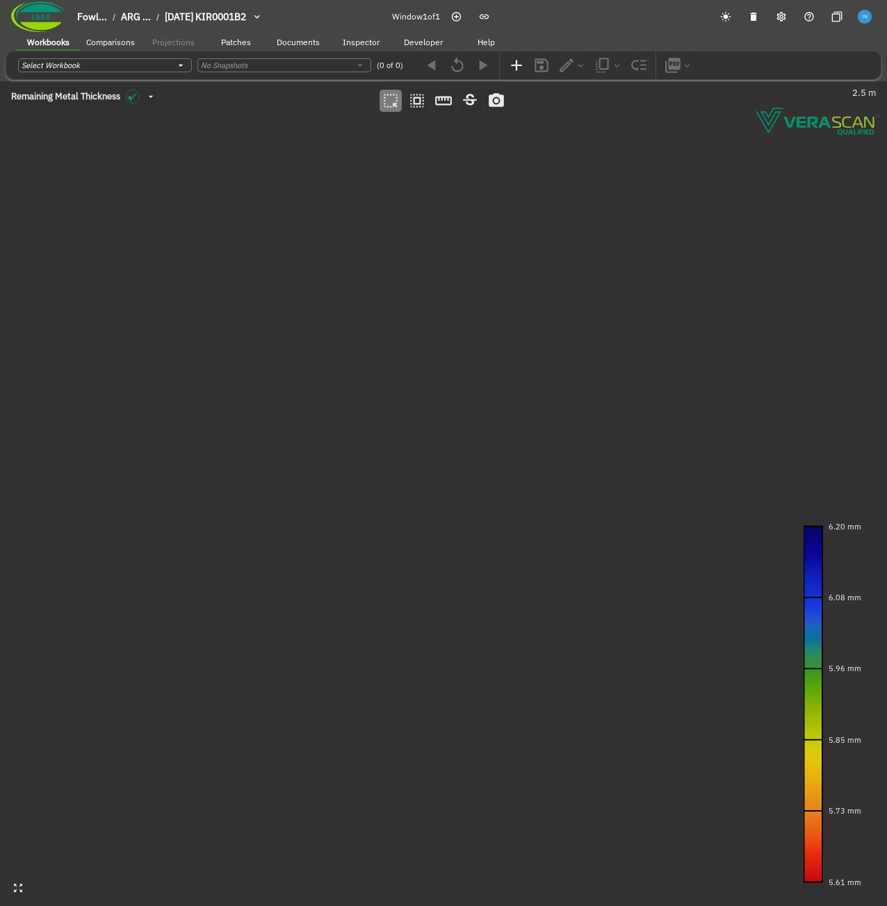
click at [345, 365] on canvas at bounding box center [443, 493] width 887 height 825
click at [382, 506] on canvas at bounding box center [443, 493] width 887 height 825
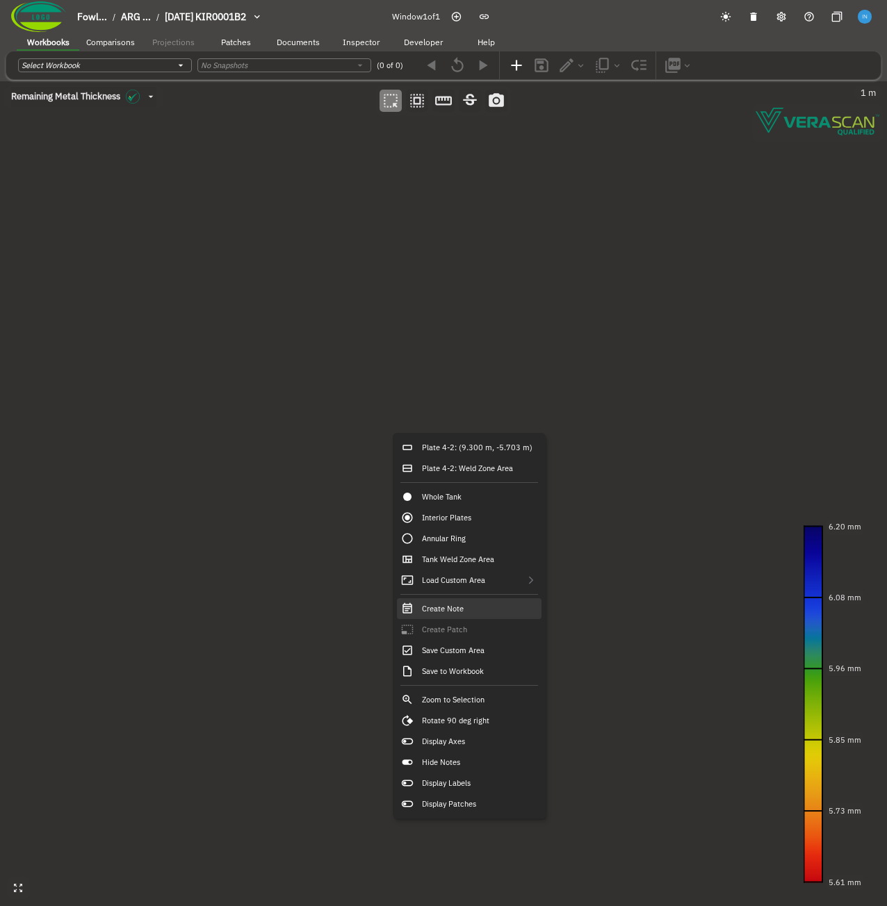
click at [477, 609] on div "Create Note" at bounding box center [469, 608] width 145 height 21
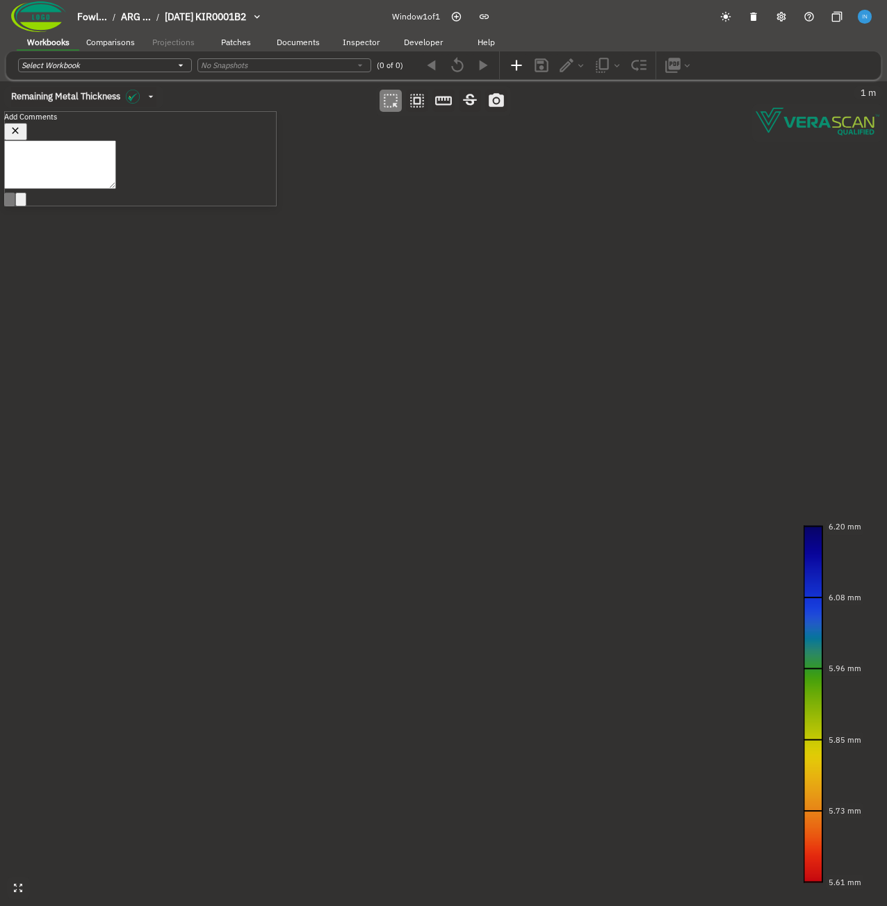
drag, startPoint x: 491, startPoint y: 521, endPoint x: 408, endPoint y: 470, distance: 98.0
click at [408, 470] on canvas at bounding box center [443, 493] width 887 height 825
click at [27, 129] on button "button" at bounding box center [15, 132] width 23 height 18
